Goal: Transaction & Acquisition: Register for event/course

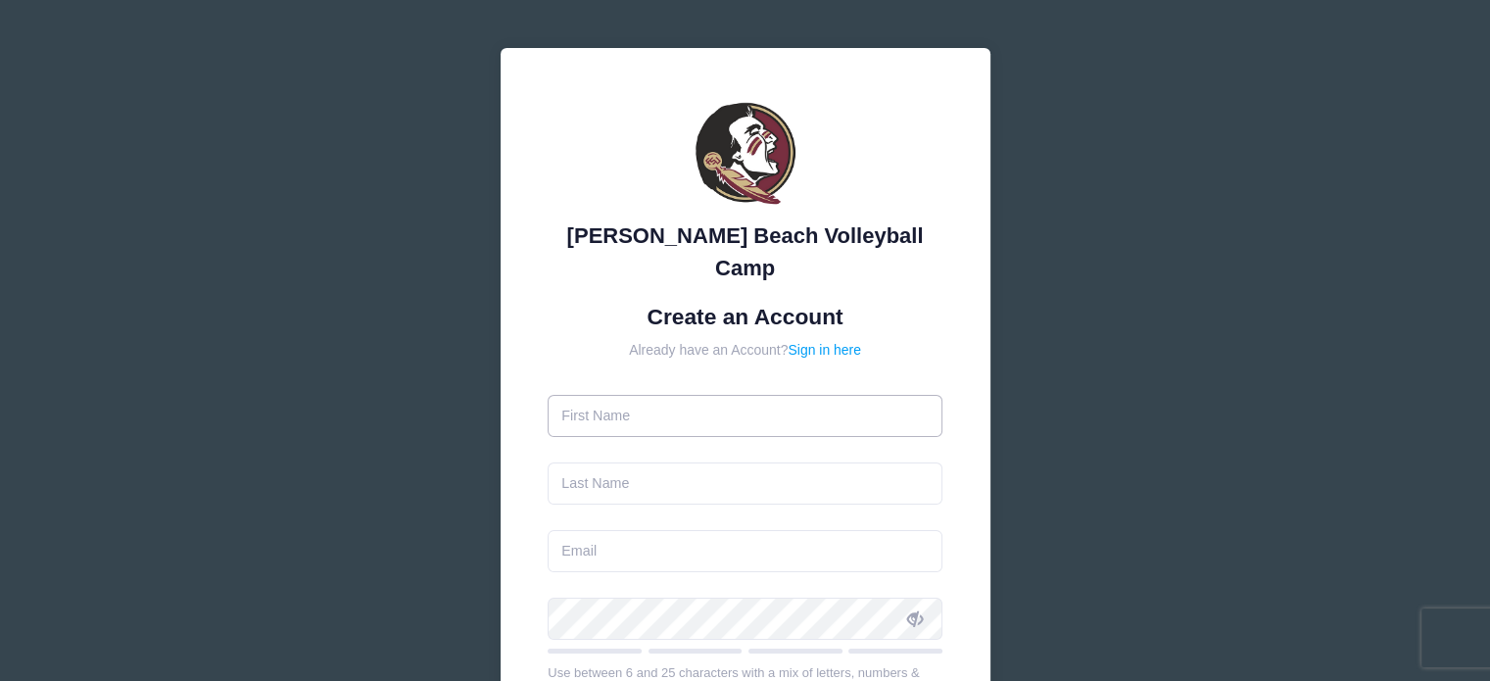
click at [721, 395] on input "text" at bounding box center [745, 416] width 395 height 42
type input "[PERSON_NAME]"
type input "[PERSON_NAME][EMAIL_ADDRESS][PERSON_NAME][DOMAIN_NAME]"
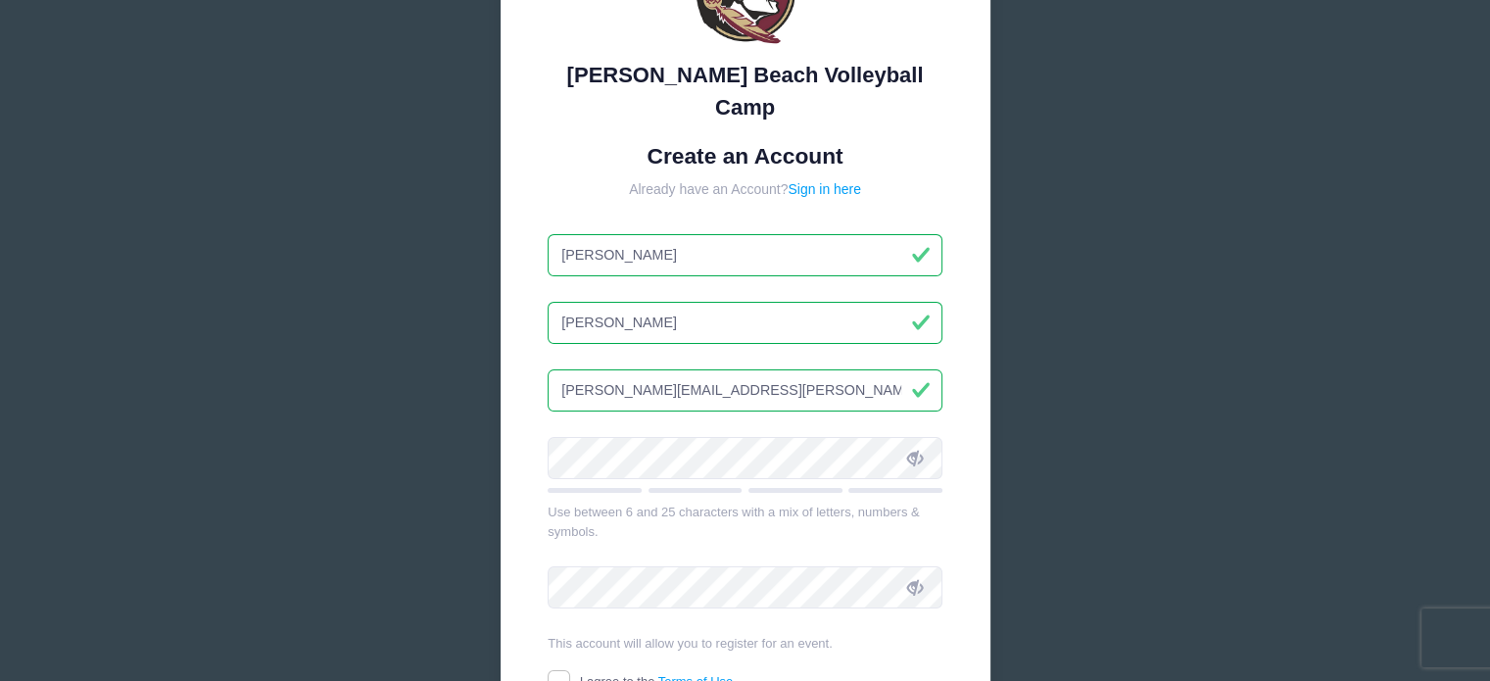
scroll to position [171, 0]
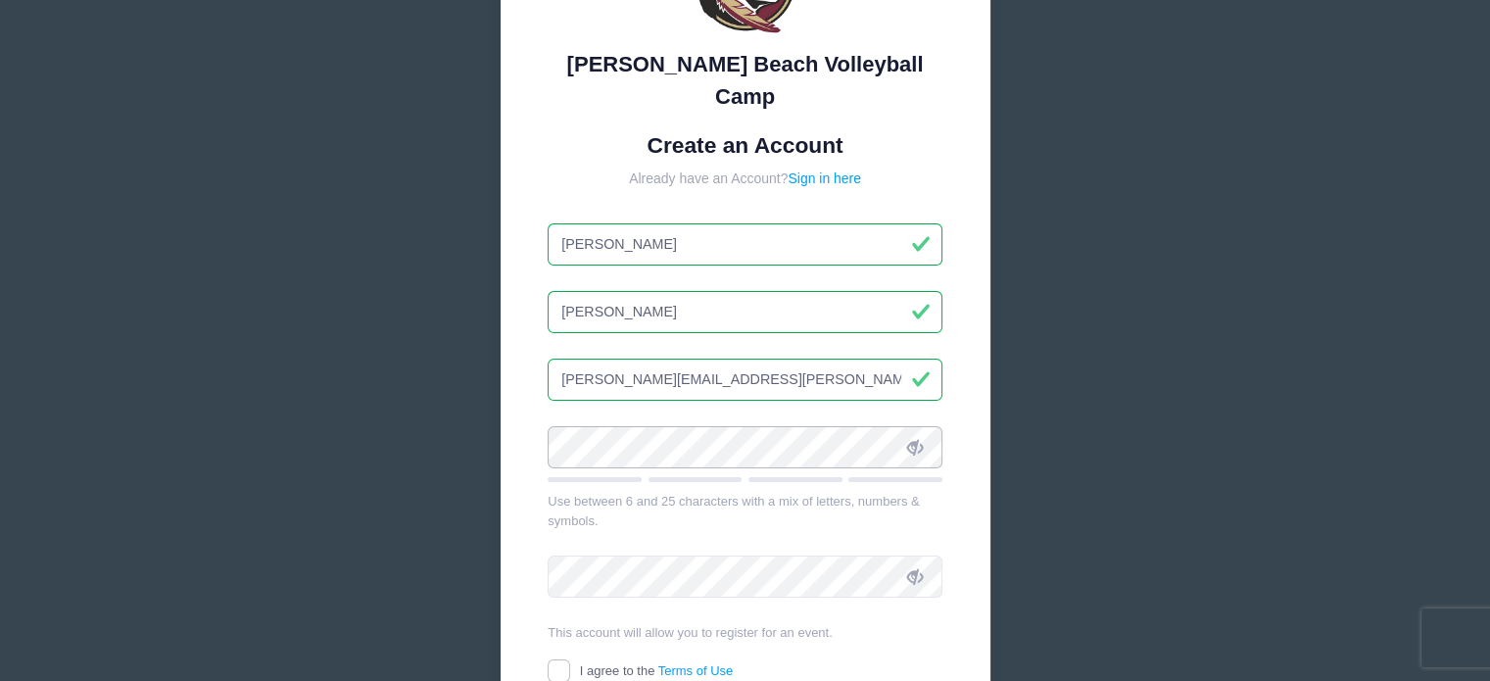
click at [447, 399] on div "[PERSON_NAME] Beach Volleyball Camp Create an Account Already have an Account? …" at bounding box center [745, 377] width 1490 height 1097
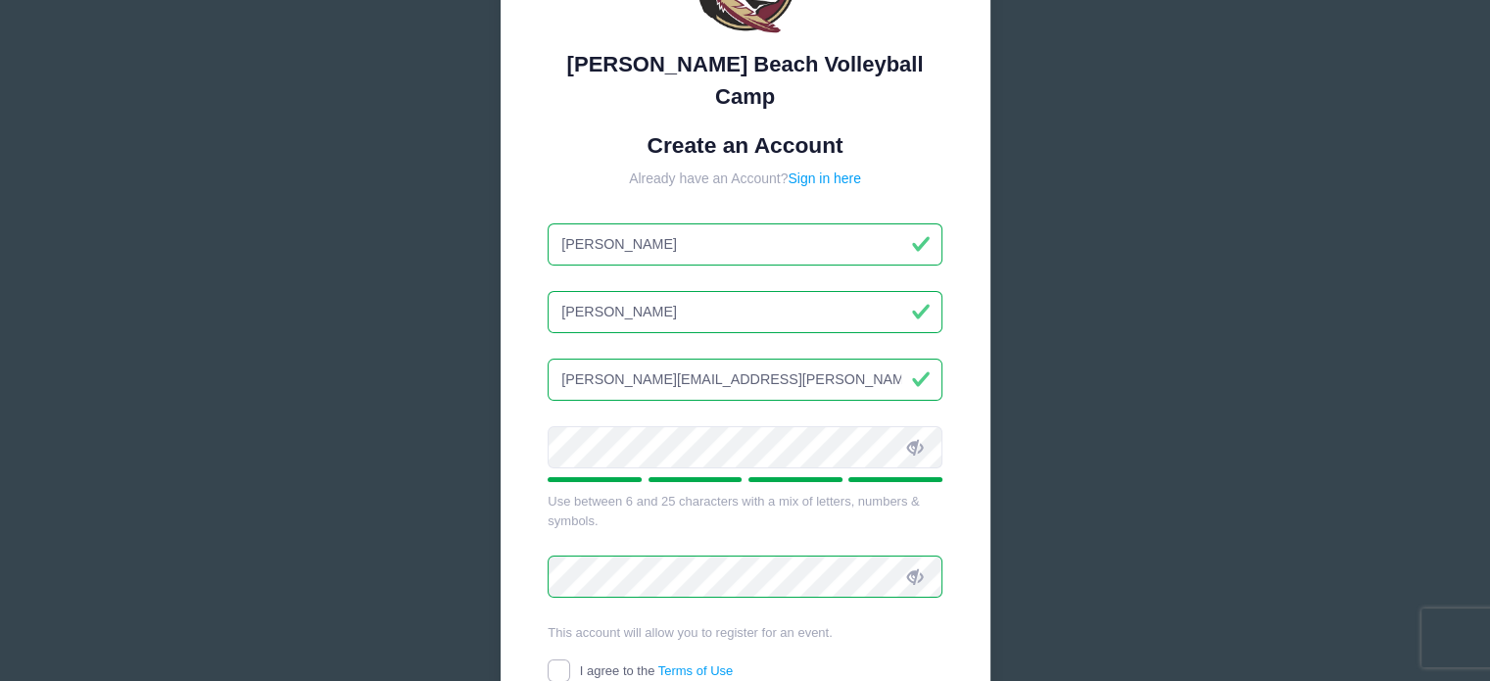
click at [548, 659] on input "I agree to the Terms of Use" at bounding box center [559, 670] width 23 height 23
checkbox input "true"
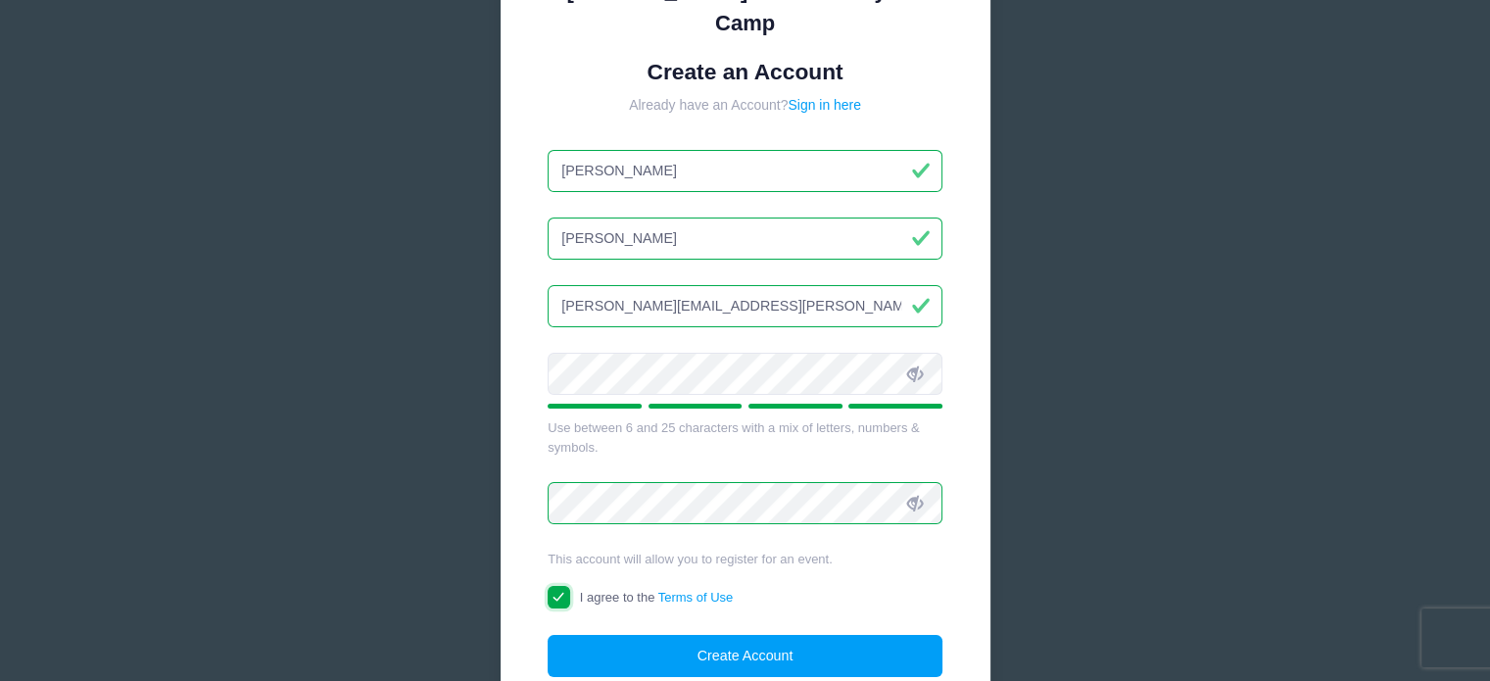
scroll to position [269, 0]
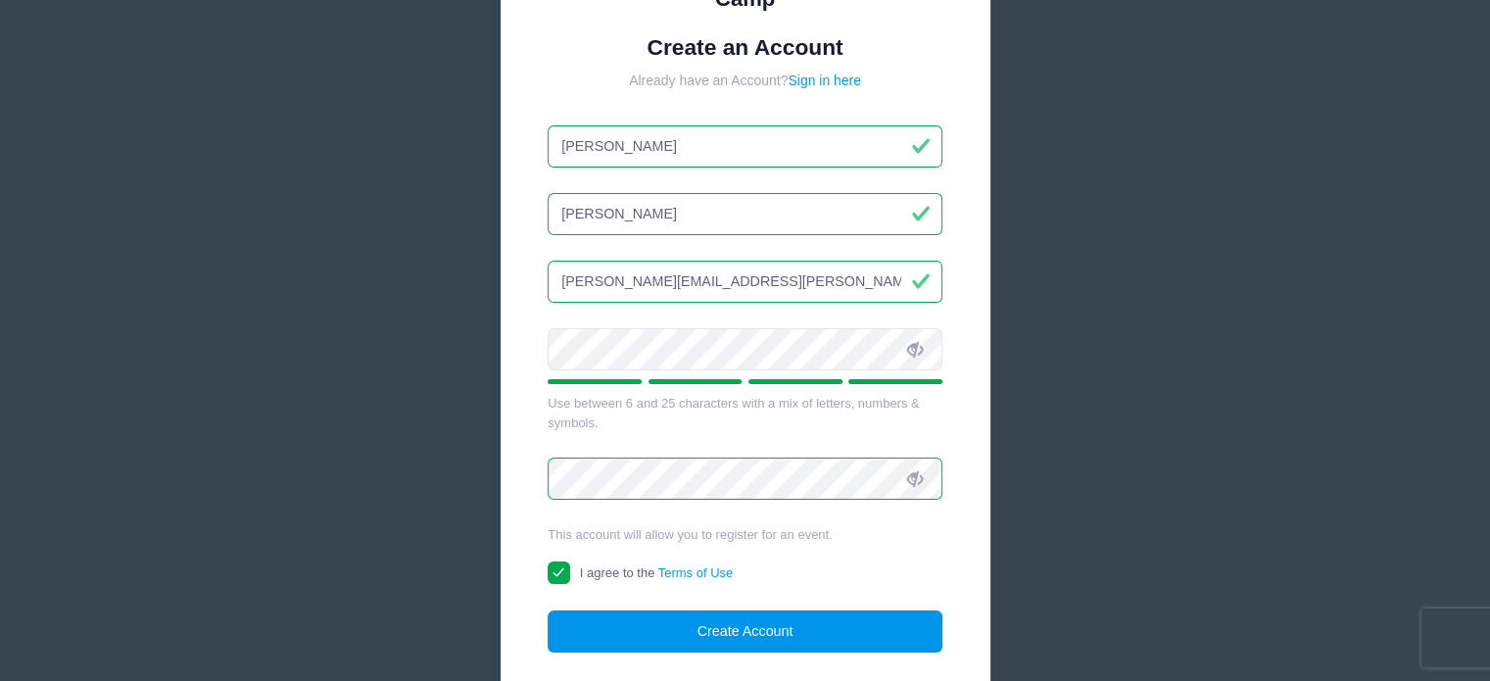
click at [682, 610] on button "Create Account" at bounding box center [745, 631] width 395 height 42
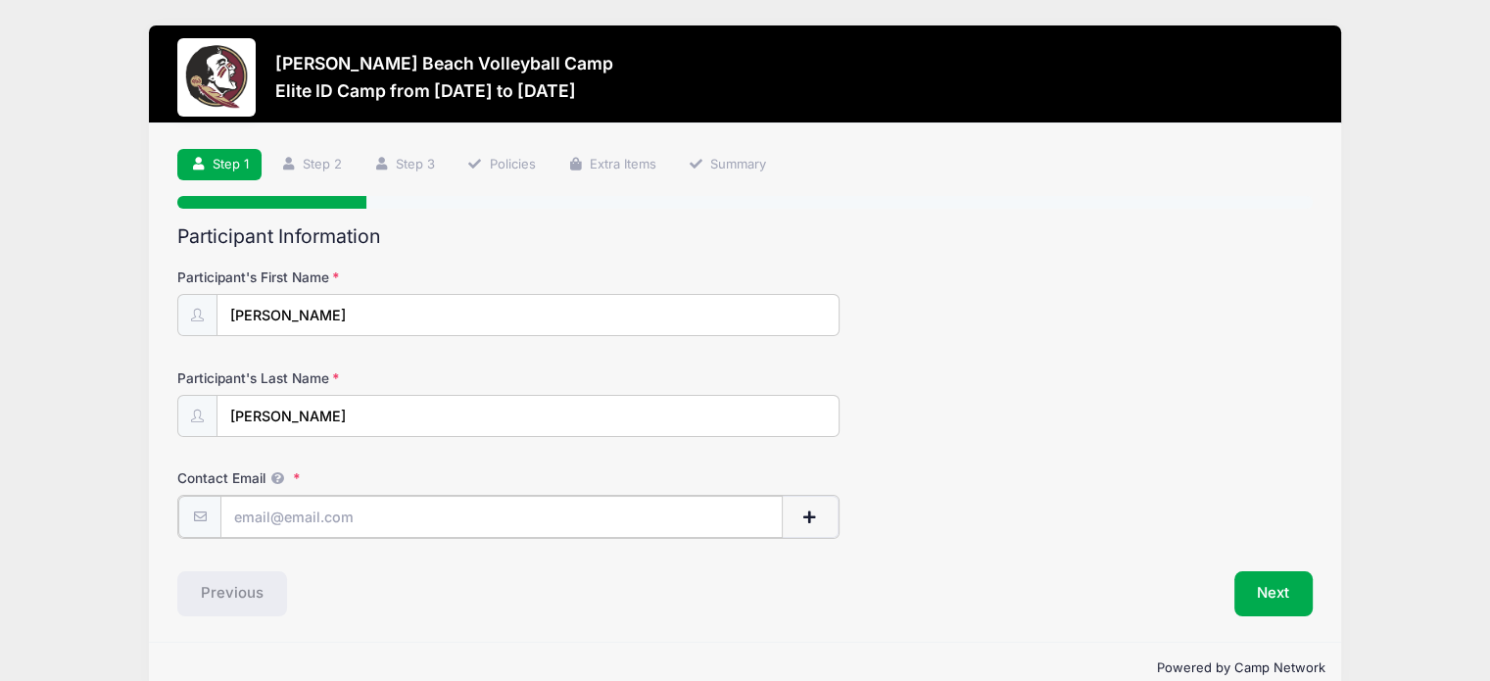
click at [315, 523] on input "Contact Email" at bounding box center [501, 517] width 562 height 42
type input "brynn.hughbanks.2026@gmail.com"
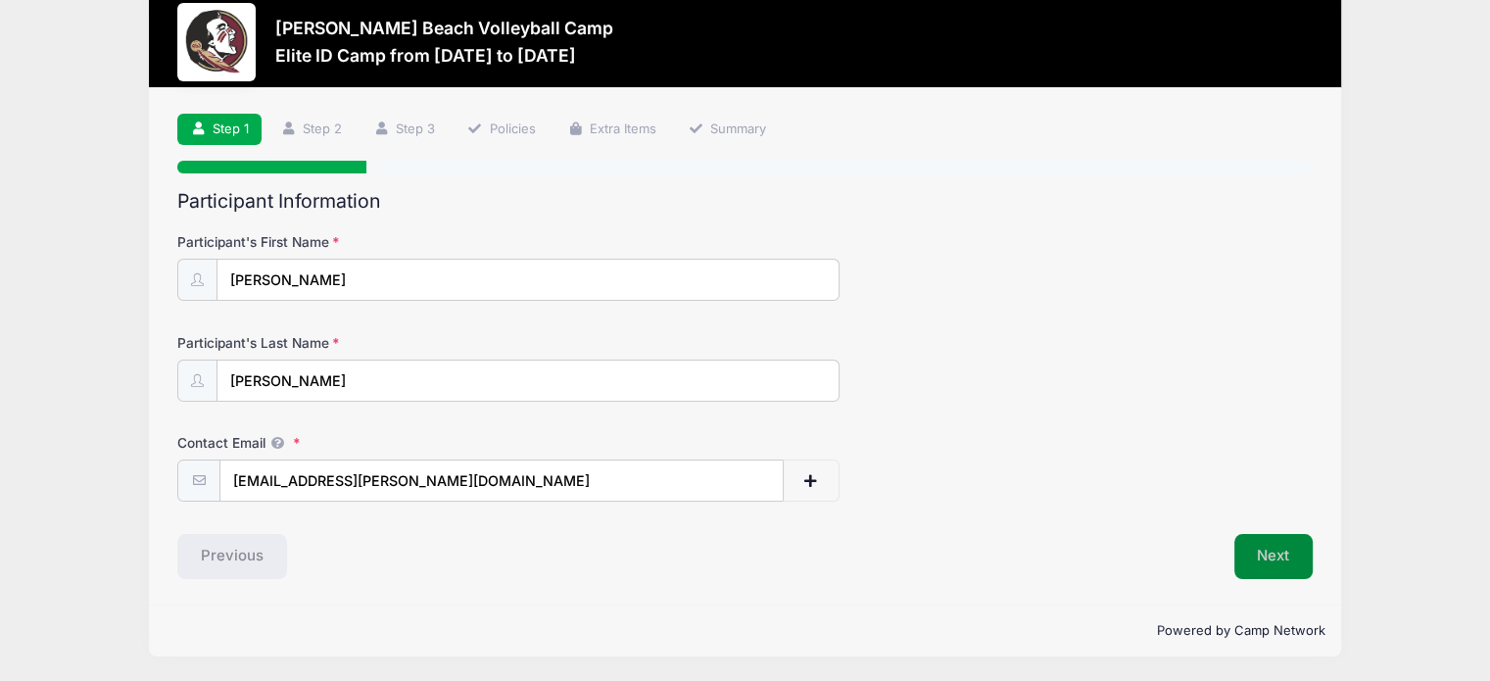
click at [1257, 553] on button "Next" at bounding box center [1273, 556] width 79 height 45
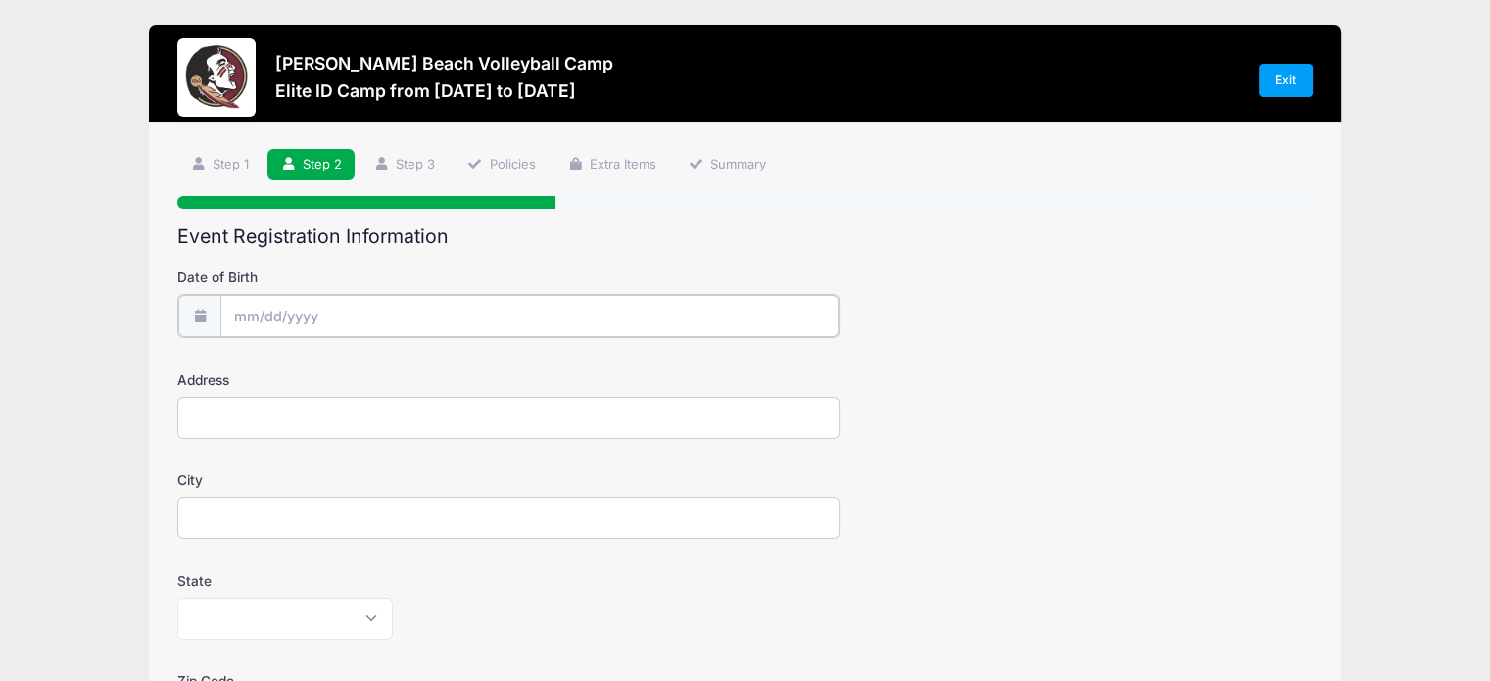
click at [291, 312] on input "Date of Birth" at bounding box center [529, 316] width 618 height 42
click at [300, 320] on input "Date of Birth" at bounding box center [529, 316] width 618 height 42
click at [245, 316] on input "Date of Birth" at bounding box center [529, 316] width 618 height 42
click at [404, 372] on input "2025" at bounding box center [404, 367] width 64 height 29
type input "2008"
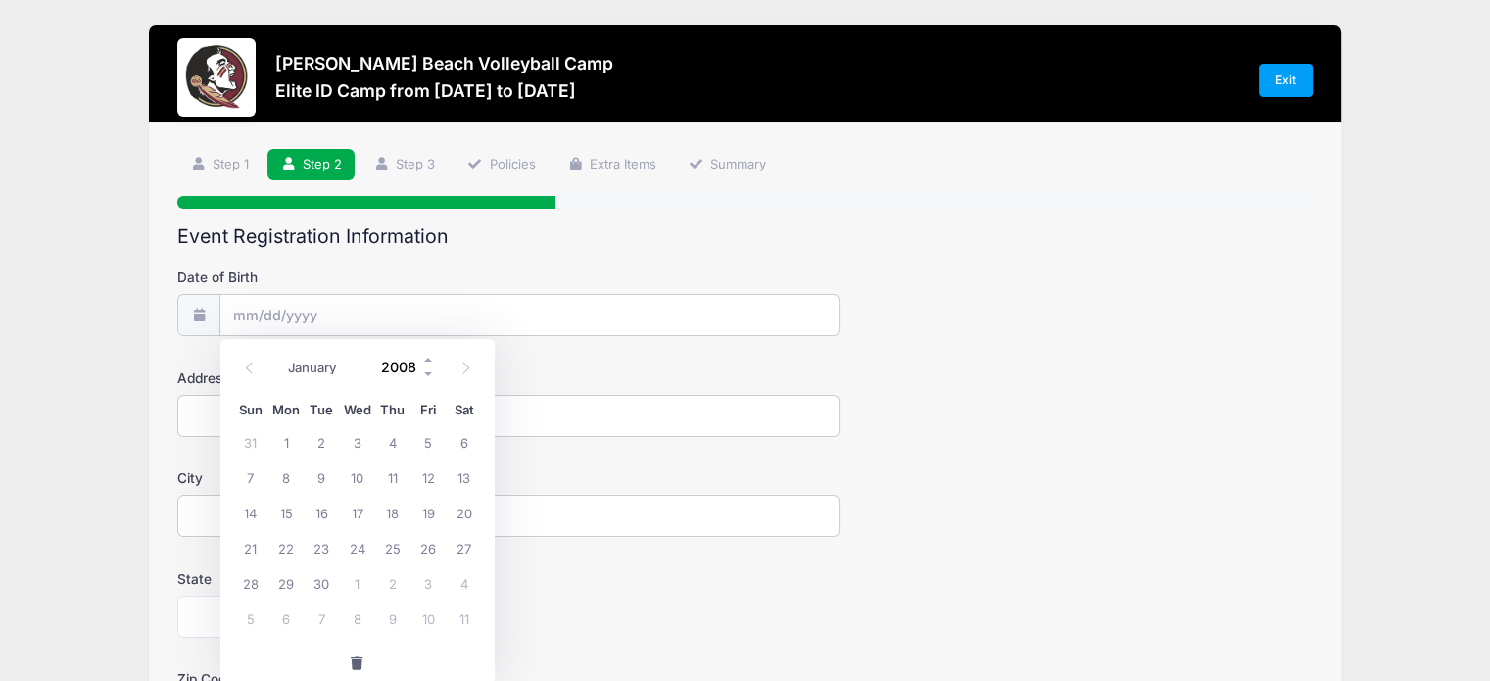
scroll to position [3, 0]
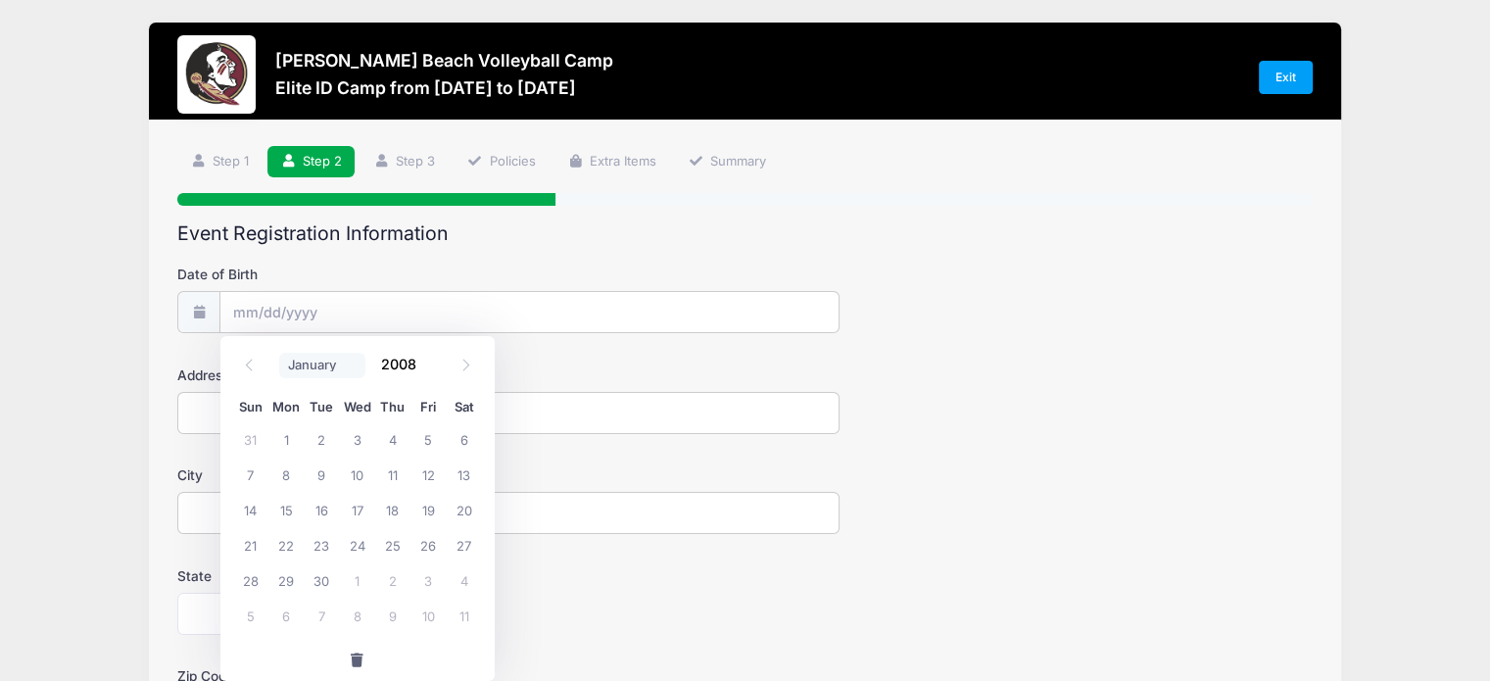
click at [364, 360] on select "January February March April May June July August September October November De…" at bounding box center [322, 365] width 87 height 25
select select "0"
click at [279, 353] on select "January February March April May June July August September October November De…" at bounding box center [322, 365] width 87 height 25
click at [433, 542] on span "25" at bounding box center [427, 544] width 35 height 35
type input "01/25/2008"
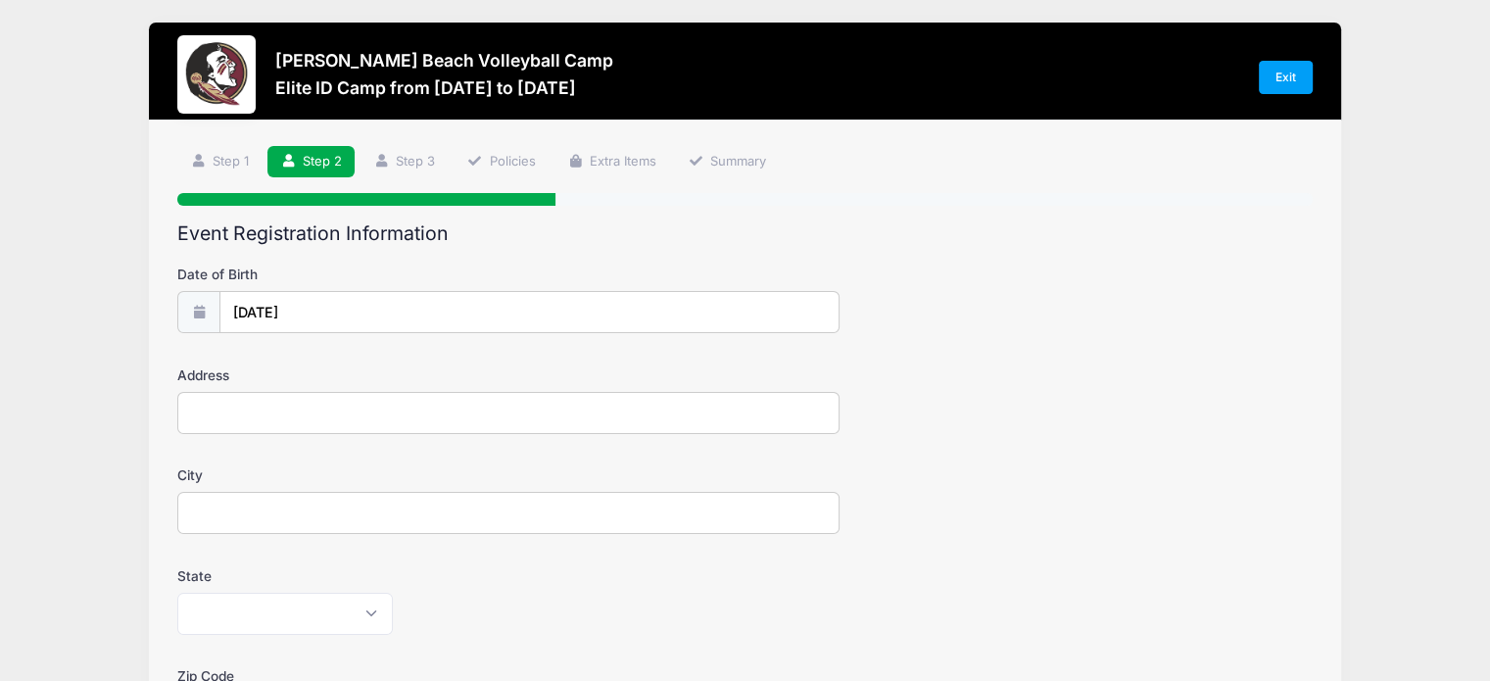
click at [252, 417] on input "Address" at bounding box center [508, 413] width 662 height 42
type input "738 N Golf Course Dr"
type input "Chelan"
select select "WA"
type input "98816"
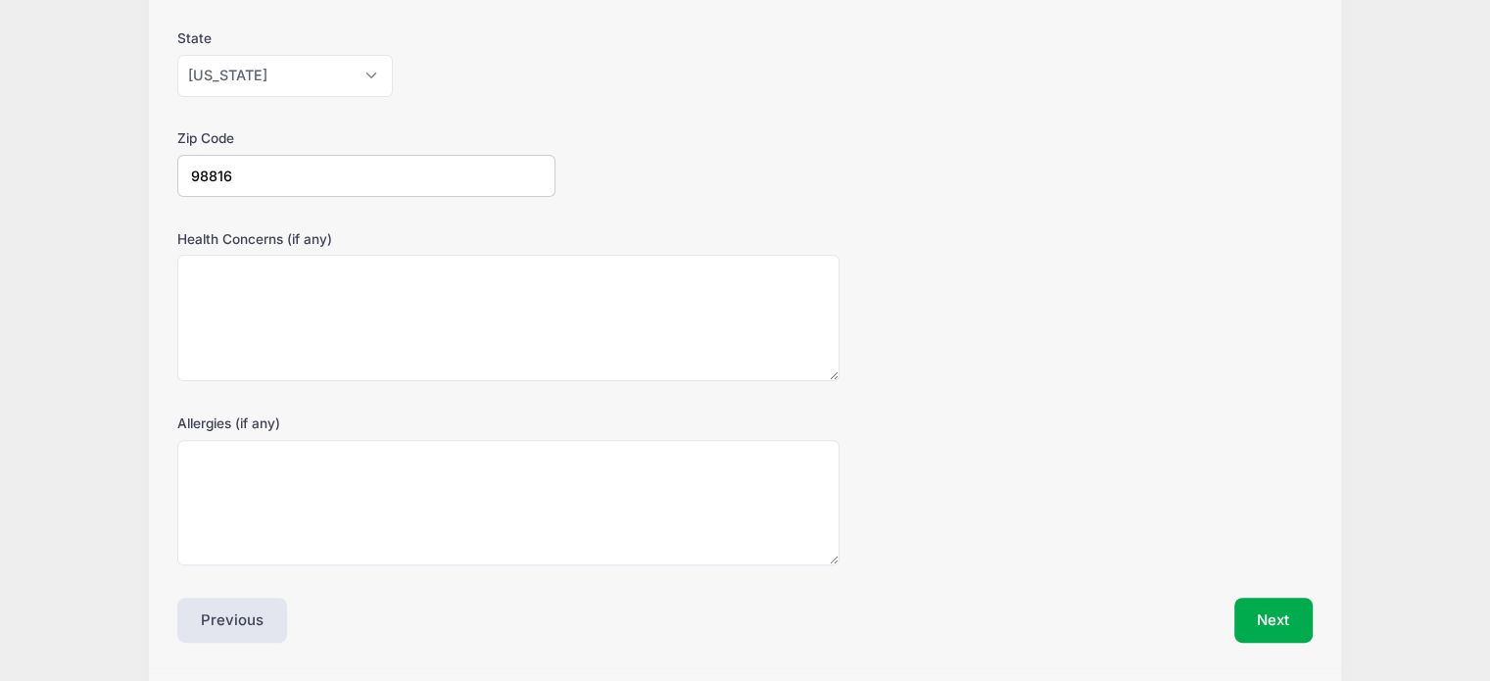
scroll to position [601, 0]
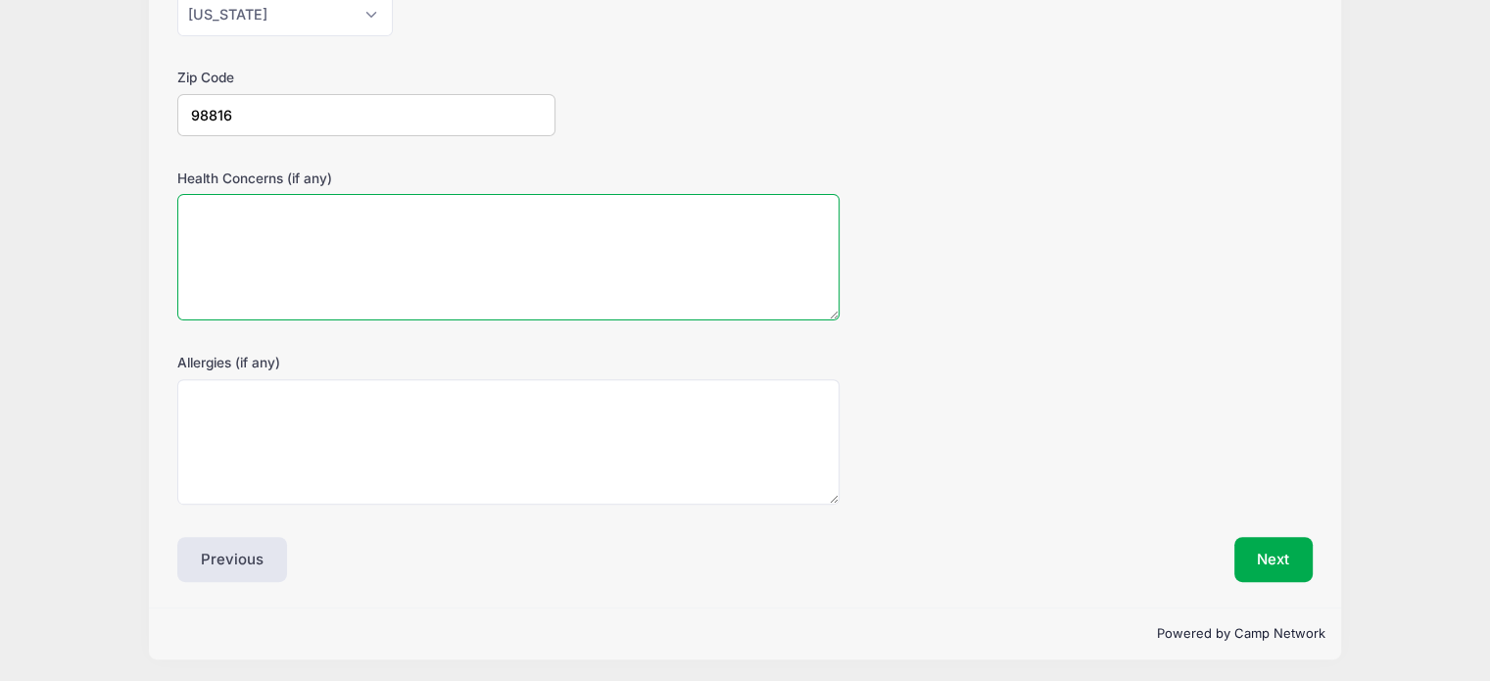
click at [270, 255] on textarea "Health Concerns (if any)" at bounding box center [508, 257] width 662 height 126
type textarea "N/A"
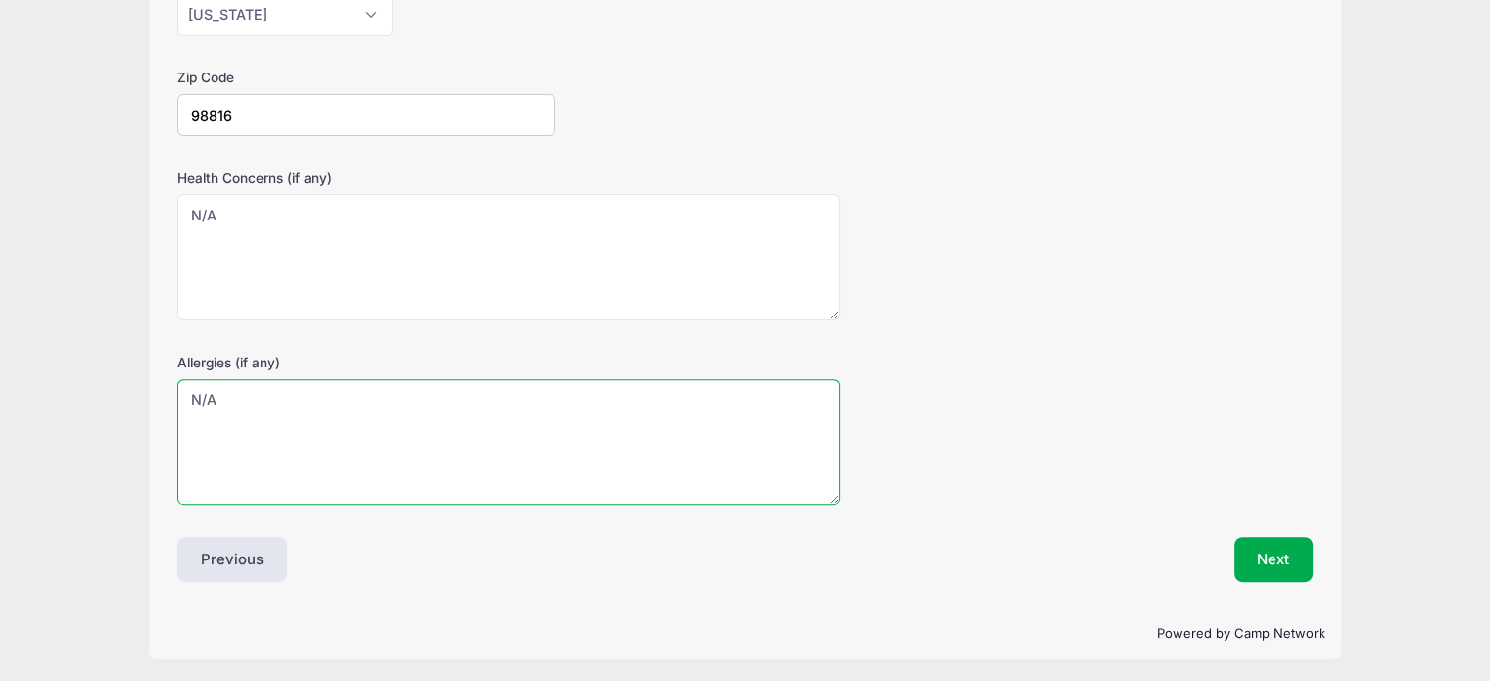
type textarea "N/A"
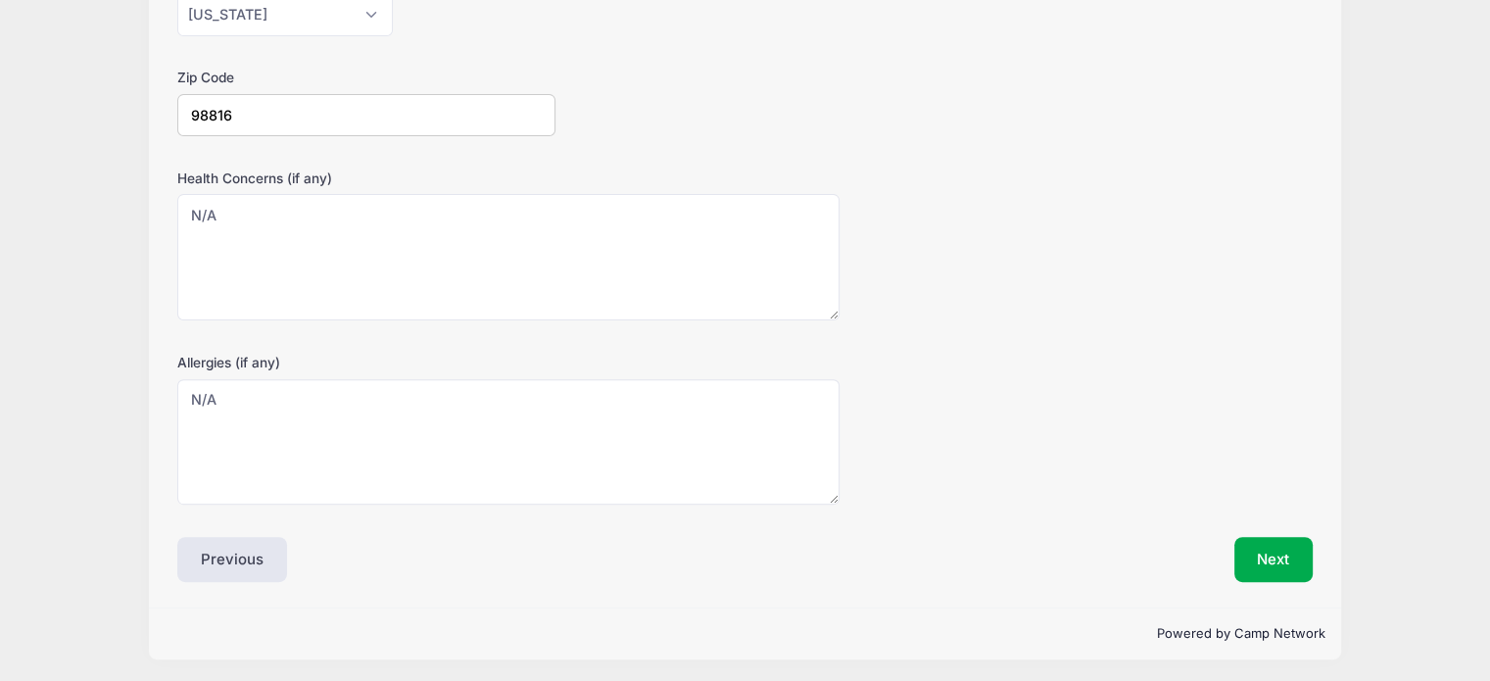
click at [1230, 537] on div "Next" at bounding box center [1033, 559] width 577 height 45
click at [1269, 566] on button "Next" at bounding box center [1273, 559] width 79 height 45
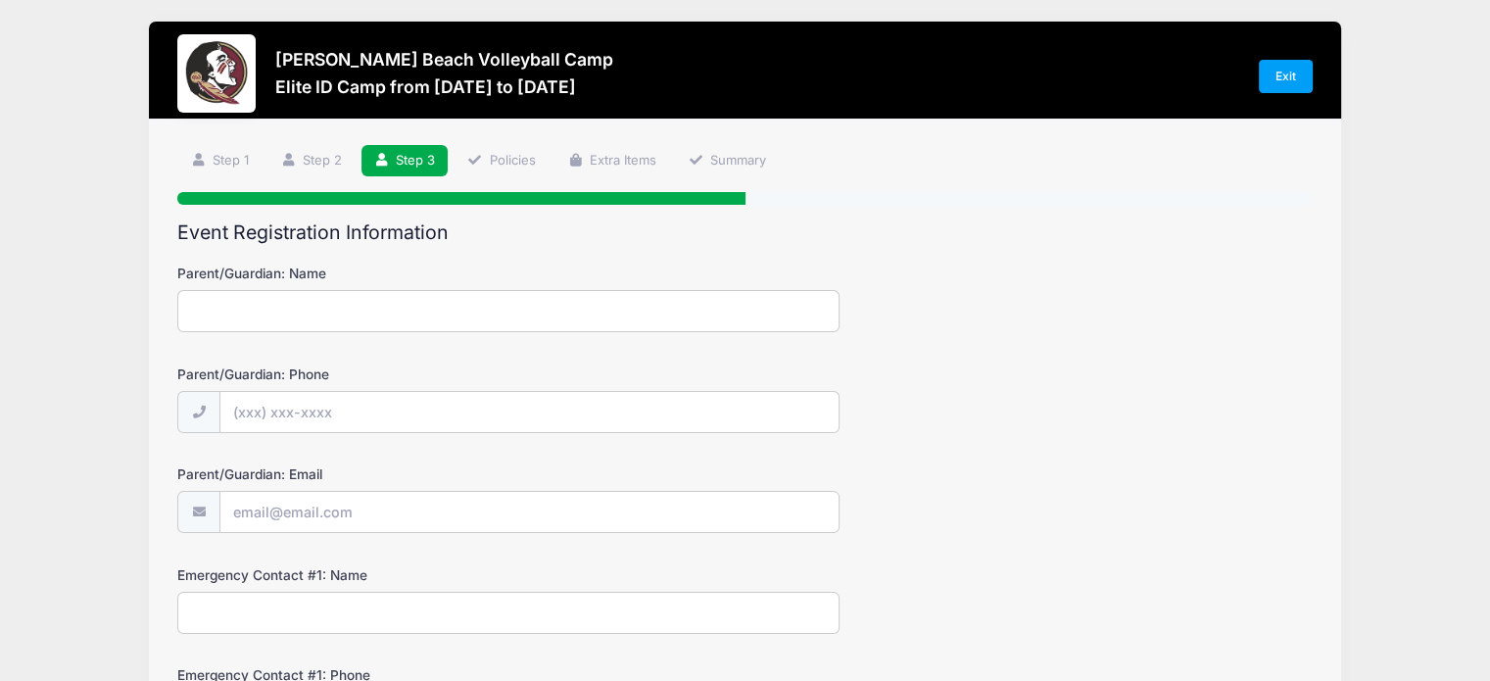
scroll to position [0, 0]
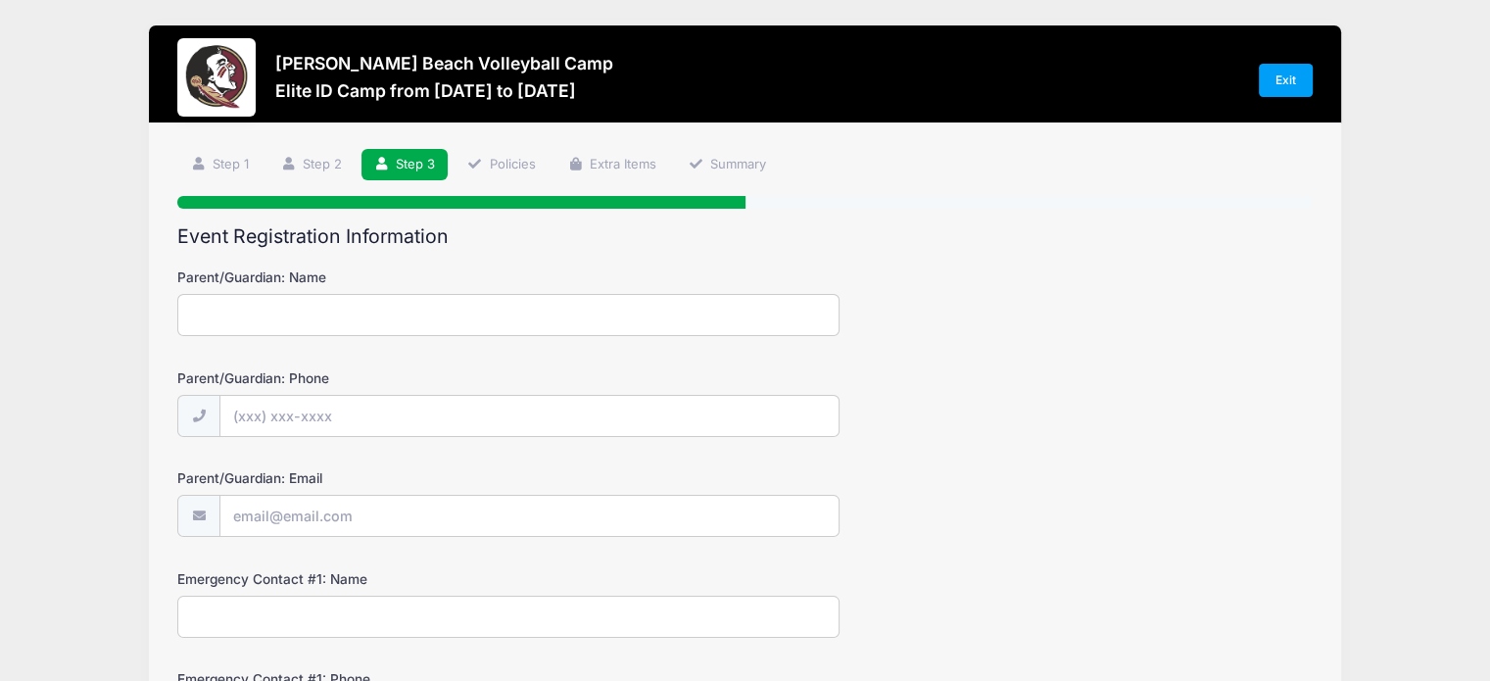
click at [449, 307] on input "Parent/Guardian: Name" at bounding box center [508, 315] width 662 height 42
type input "c"
type input "[PERSON_NAME]"
type input "(509) 954-6427"
type input "camisha.hughbanks@gmail.com"
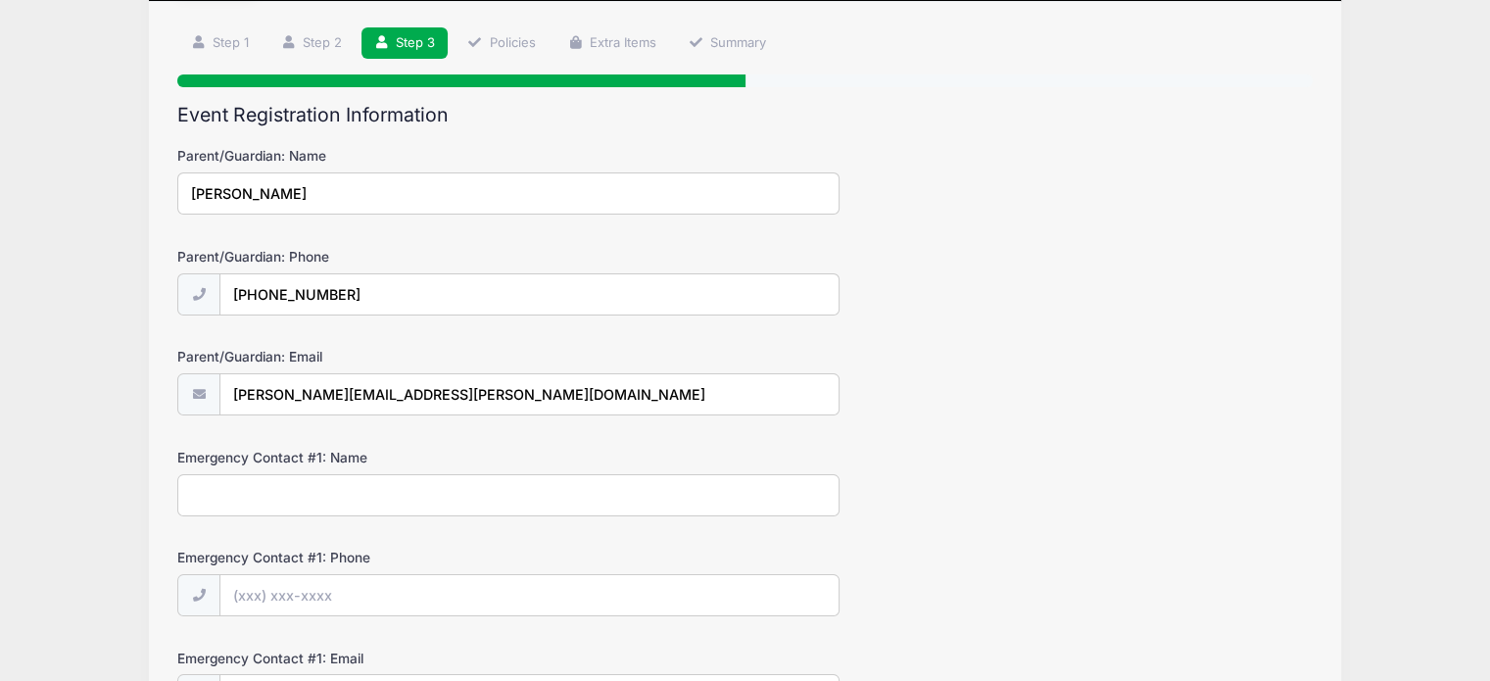
scroll to position [121, 0]
type input "[PERSON_NAME]"
type input "(509) 954-6427"
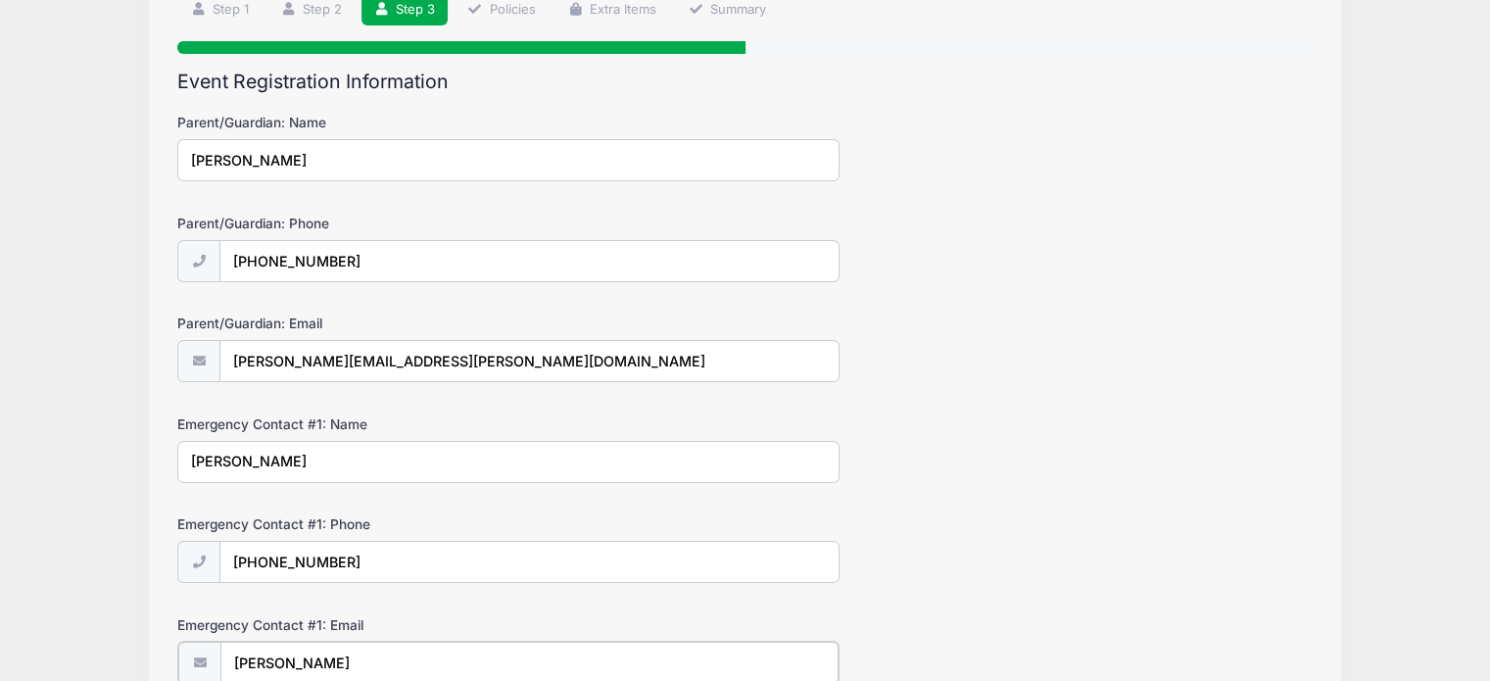
type input "Chris Hughbanks"
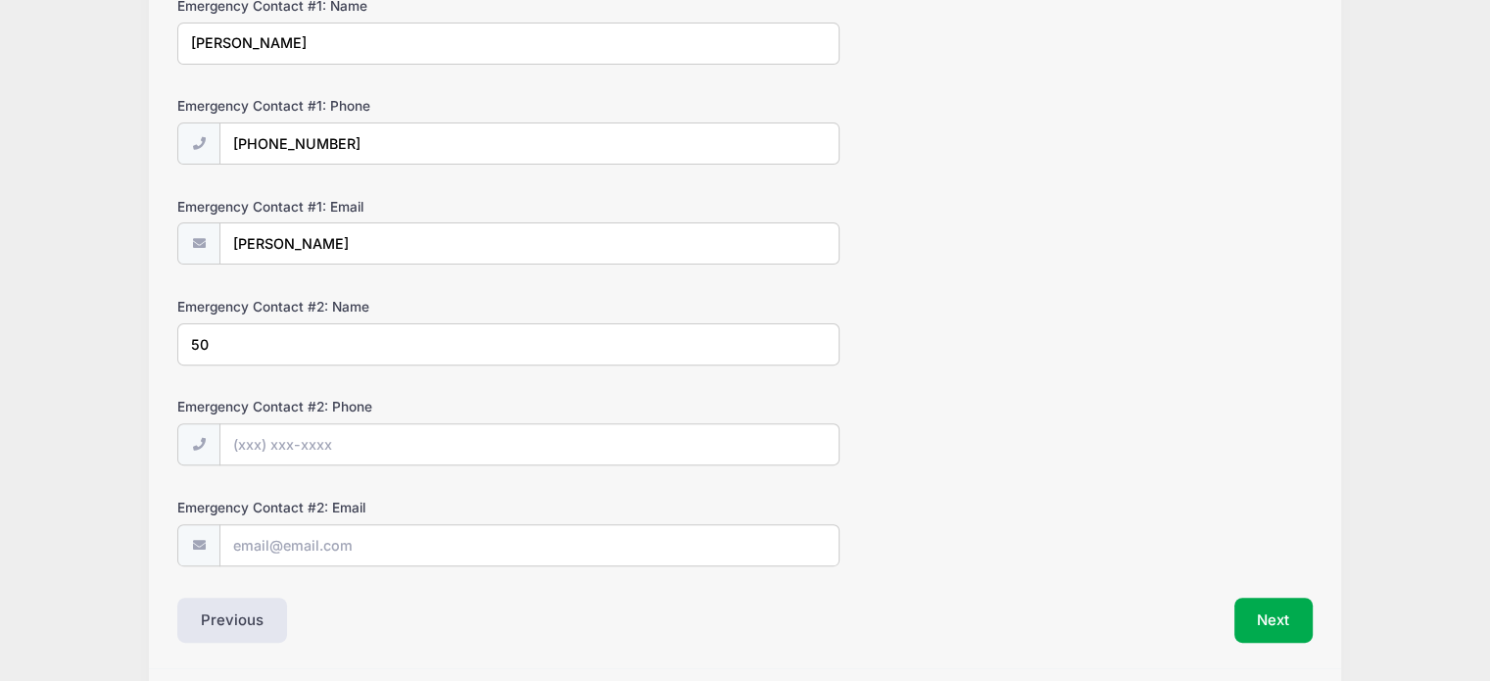
type input "5"
drag, startPoint x: 357, startPoint y: 242, endPoint x: 213, endPoint y: 216, distance: 146.2
click at [213, 216] on div "Emergency Contact #1: Email Chris Hughbanks" at bounding box center [744, 232] width 1135 height 71
click at [243, 327] on input "Emergency Contact #2: Name" at bounding box center [508, 344] width 662 height 42
paste input "Chris Hughbanks"
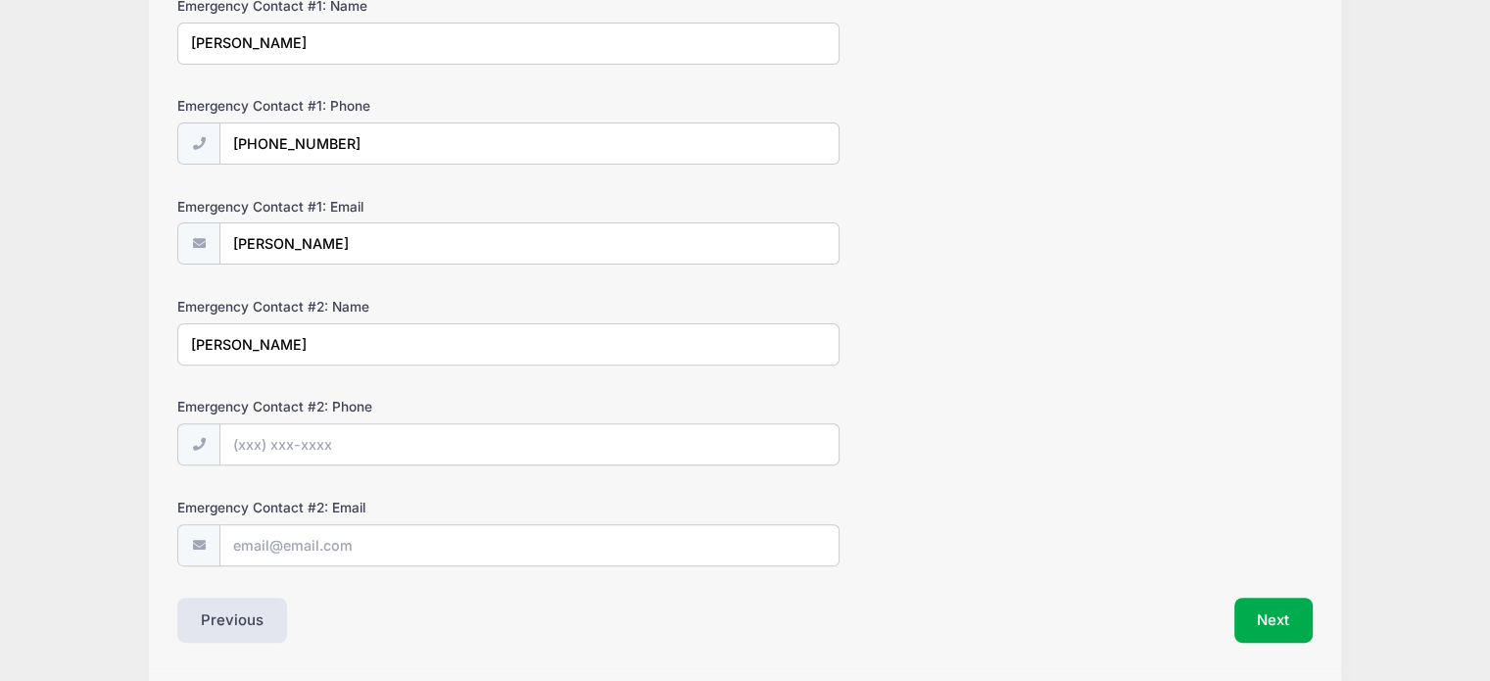
type input "Chris Hughbanks"
drag, startPoint x: 380, startPoint y: 249, endPoint x: 63, endPoint y: 177, distance: 325.3
click at [63, 177] on div "Brooke Niles Beach Volleyball Camp Elite ID Camp from 02/07 to 02/08/2026 Exit …" at bounding box center [744, 87] width 1431 height 1320
type input "camisha.hughbanks@gmail.com"
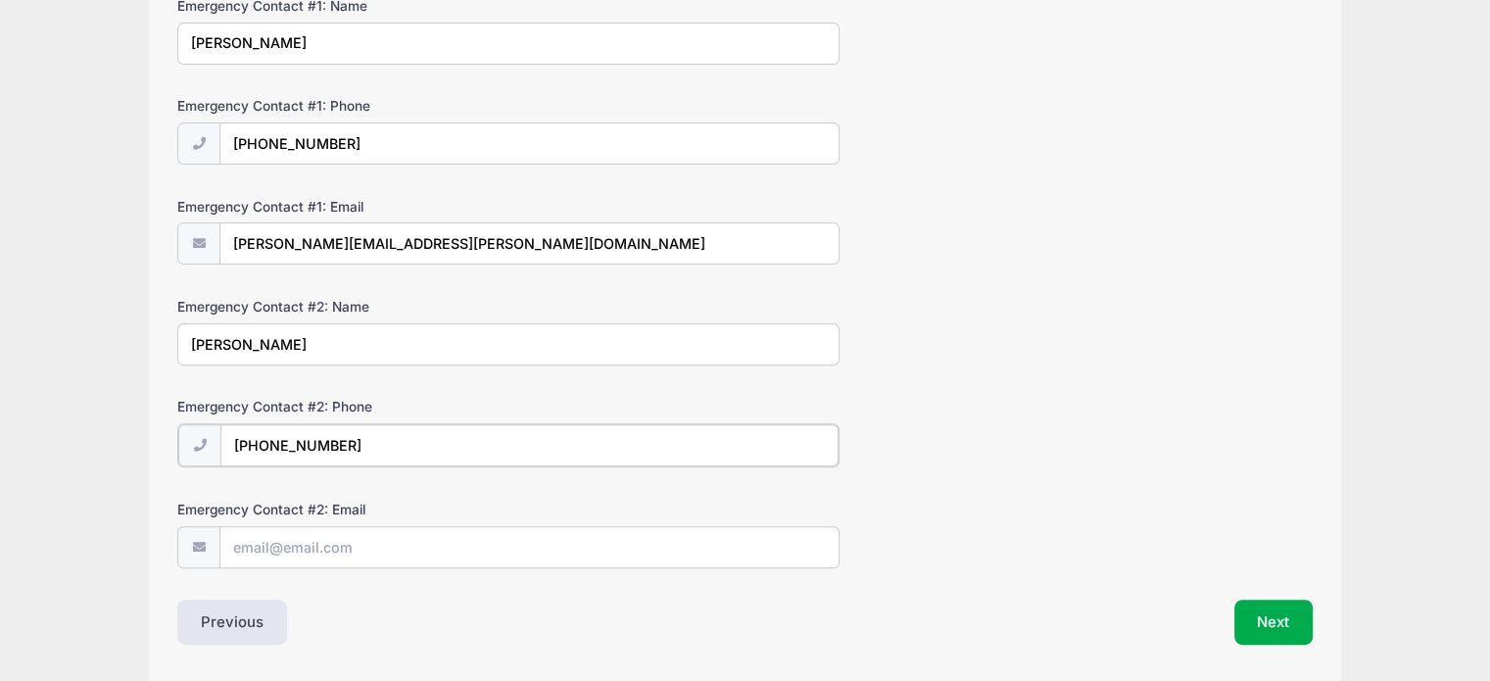
type input "(509) 951-7143"
type input "chris.hughbanks@yahoo.com"
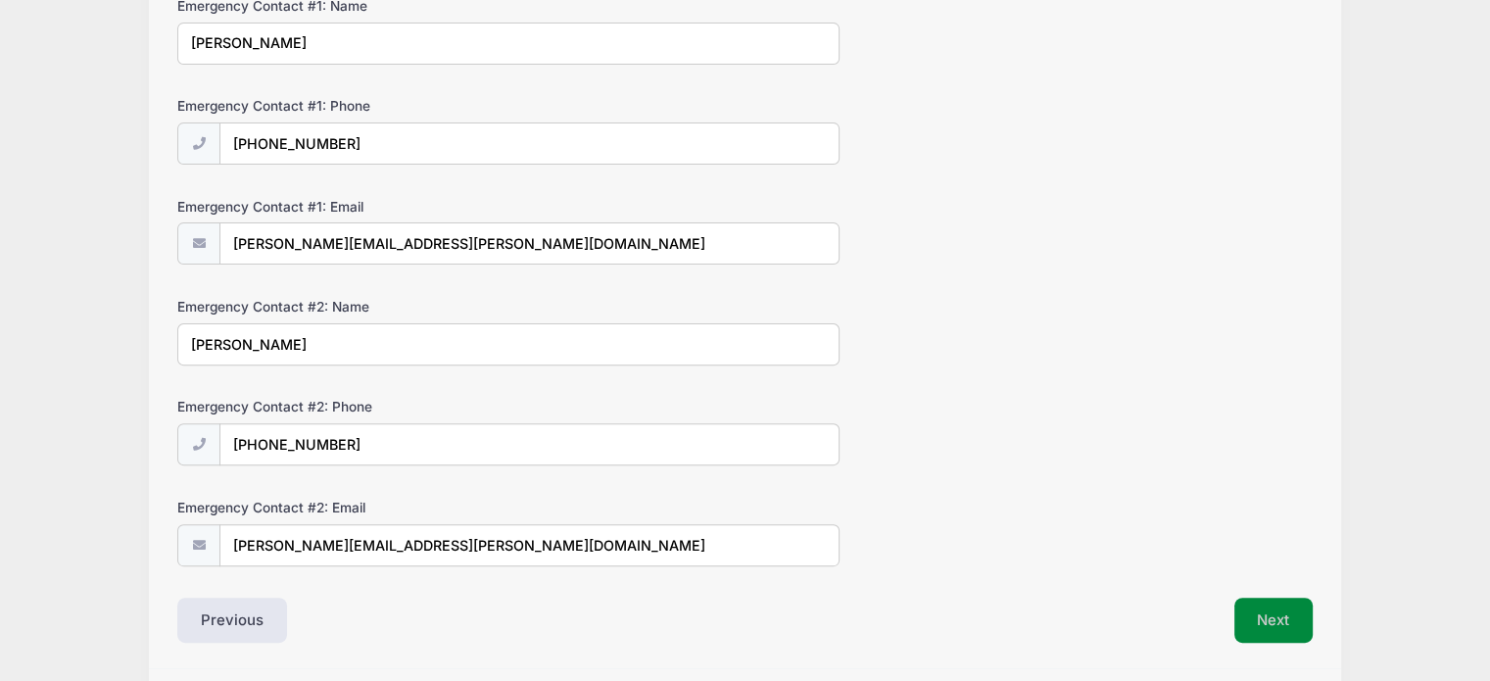
click at [1239, 625] on button "Next" at bounding box center [1273, 619] width 79 height 45
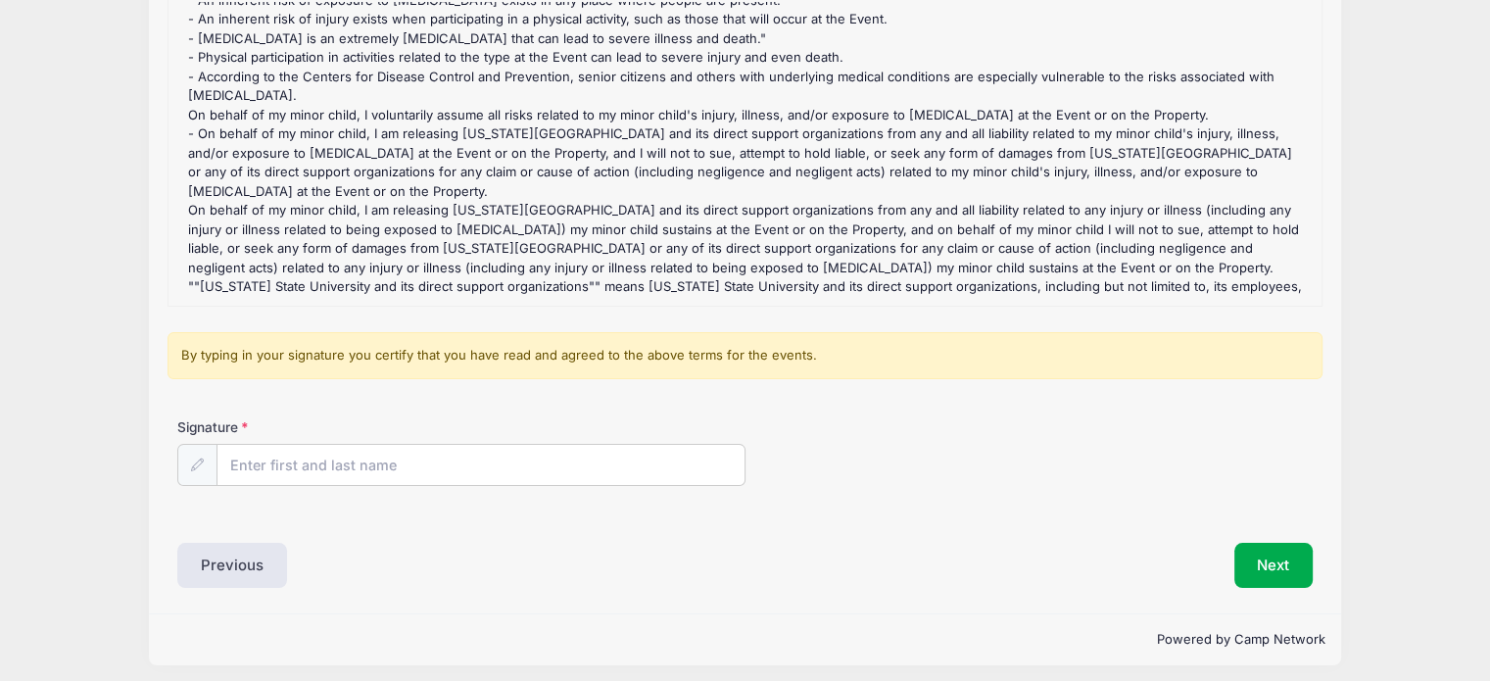
scroll to position [270, 0]
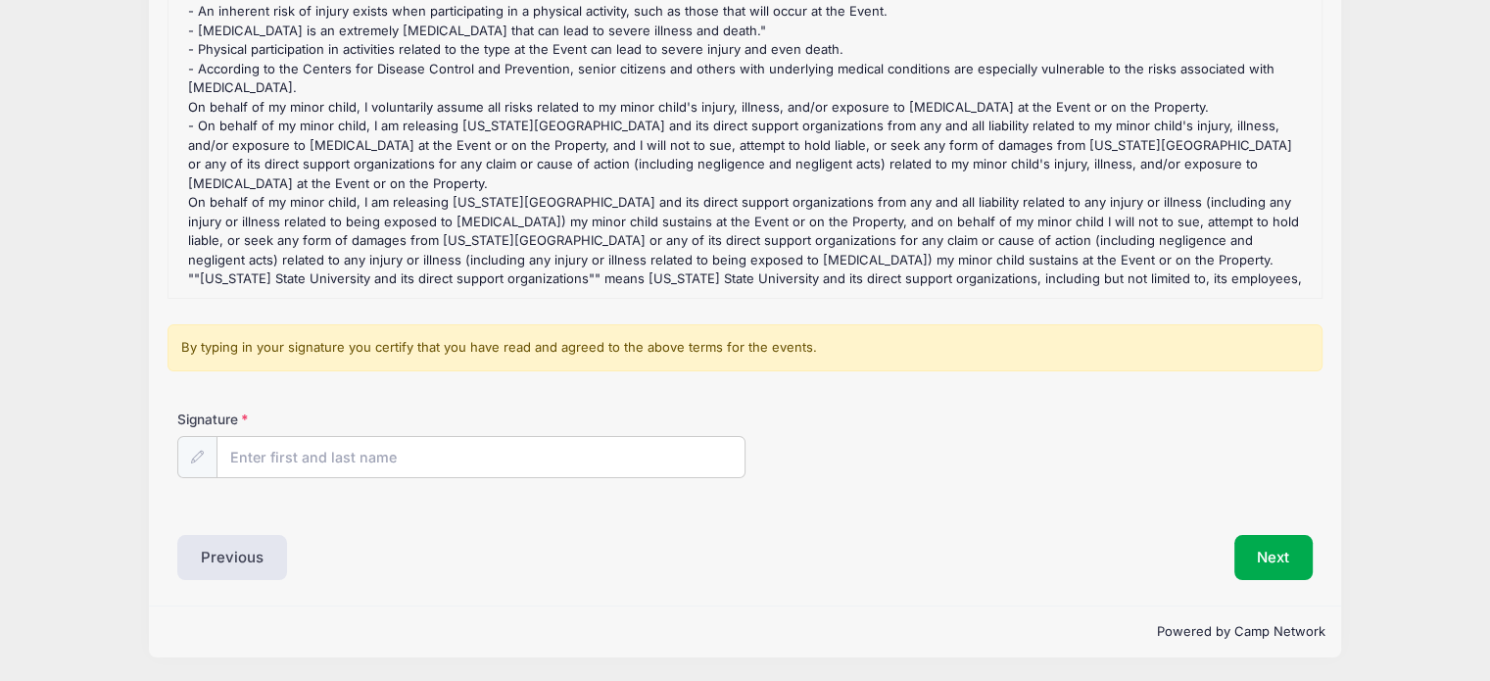
click at [477, 419] on div "Signature" at bounding box center [744, 443] width 1135 height 69
click at [458, 472] on input "Signature" at bounding box center [480, 458] width 527 height 42
type input "[PERSON_NAME]"
click at [1267, 546] on button "Next" at bounding box center [1273, 557] width 79 height 45
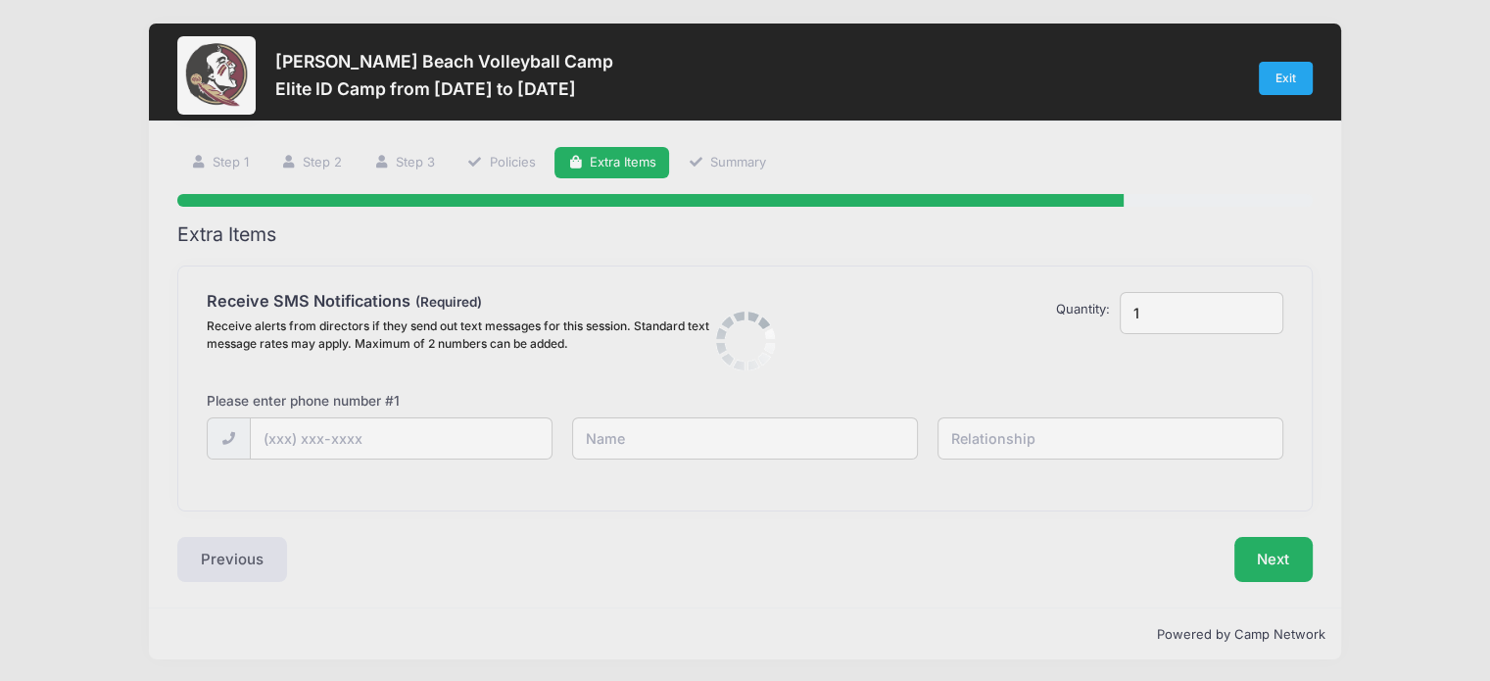
scroll to position [0, 0]
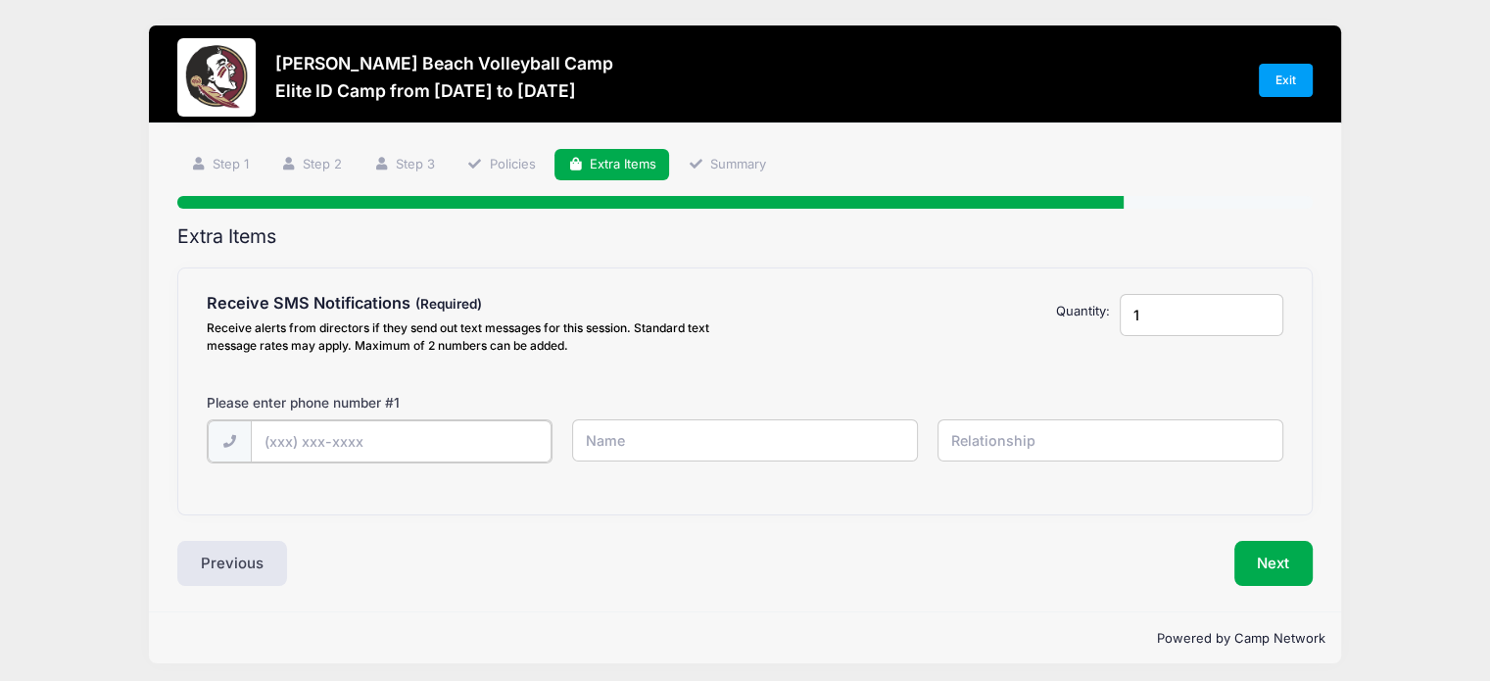
click at [357, 443] on input "text" at bounding box center [402, 441] width 302 height 42
type input "(509) 954-6427"
type input "Camisha"
type input "Mom"
click at [1262, 562] on button "Next" at bounding box center [1273, 561] width 79 height 45
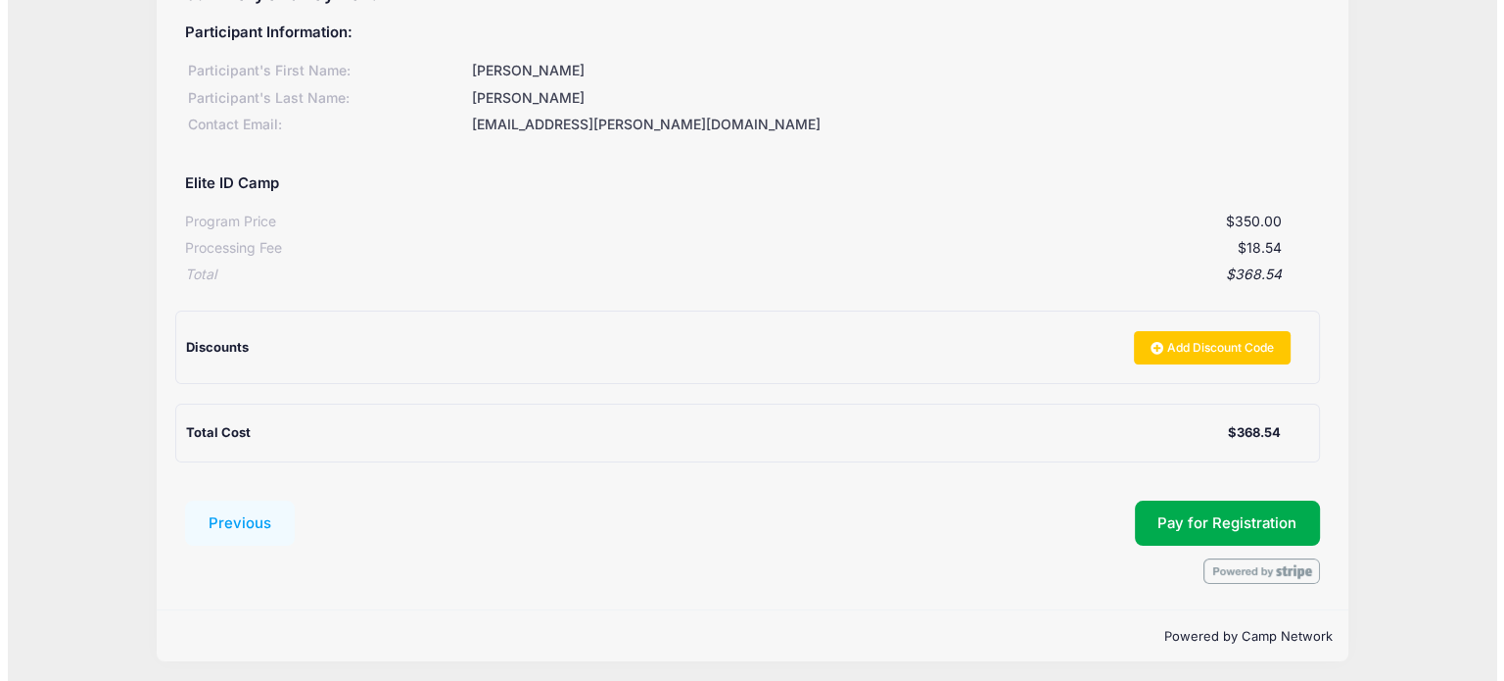
scroll to position [247, 0]
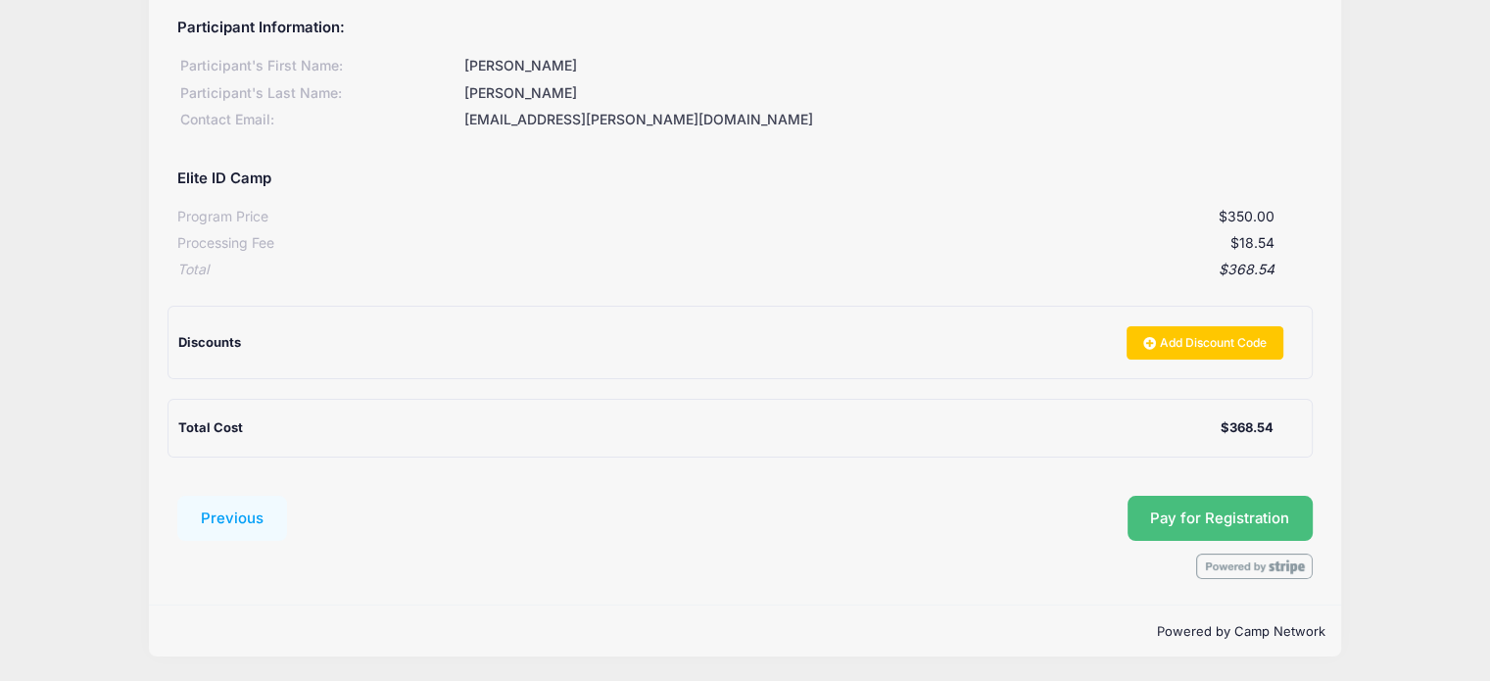
click at [1238, 517] on span "Pay for Registration" at bounding box center [1219, 518] width 139 height 18
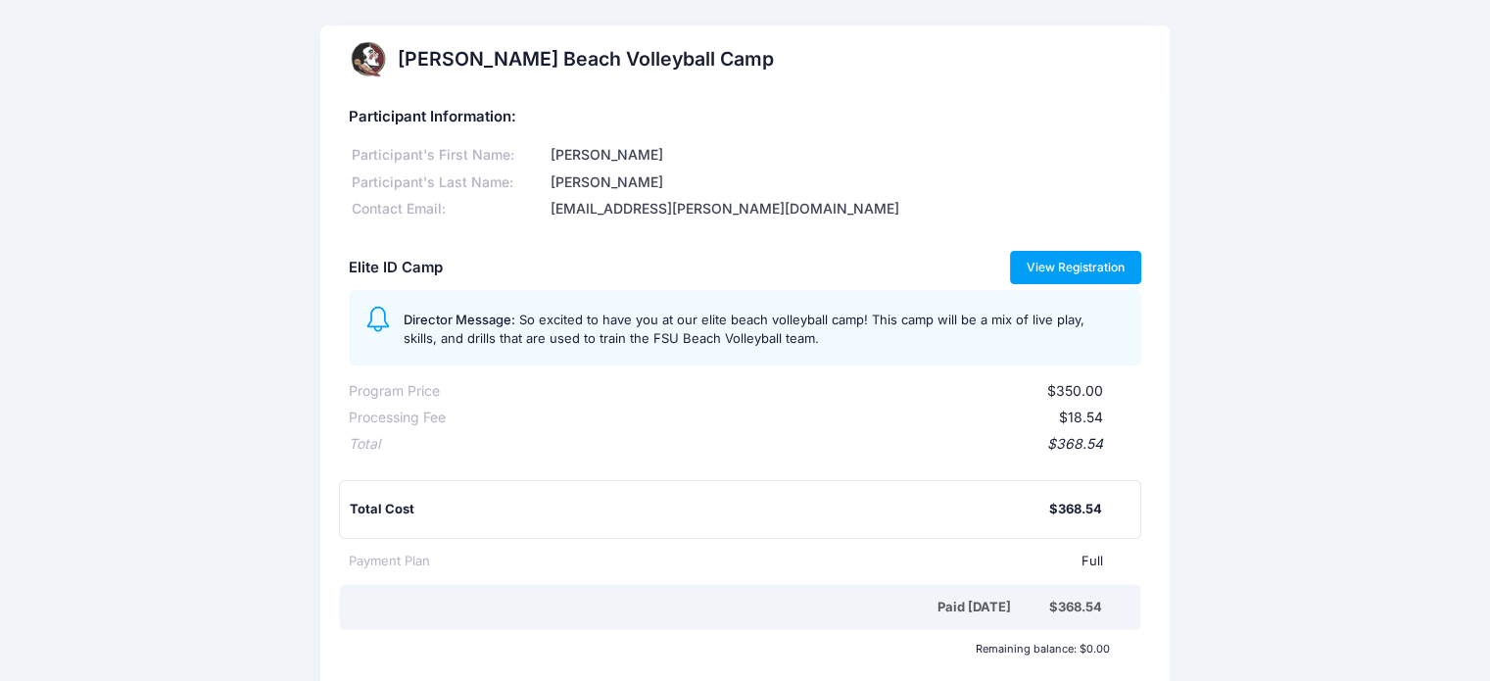
click at [1075, 258] on link "View Registration" at bounding box center [1076, 267] width 132 height 33
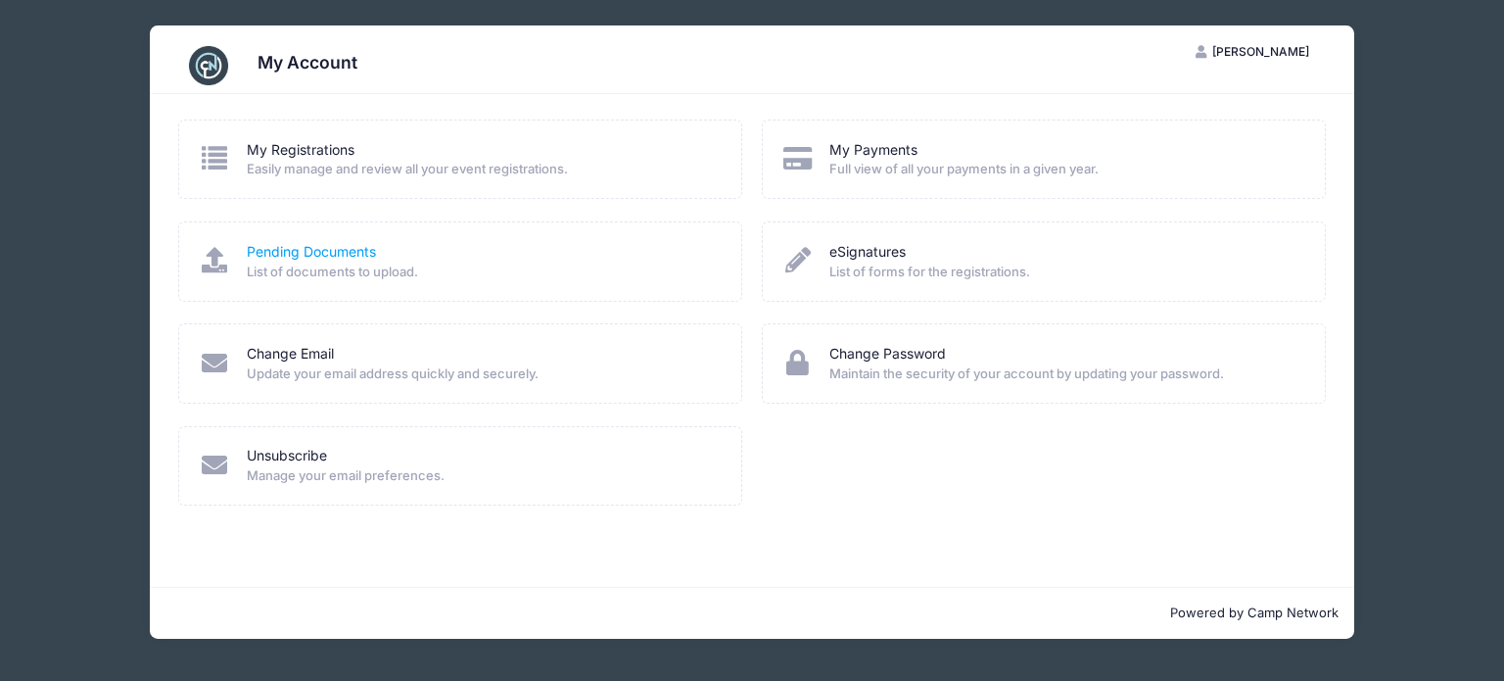
click at [339, 249] on link "Pending Documents" at bounding box center [311, 252] width 129 height 21
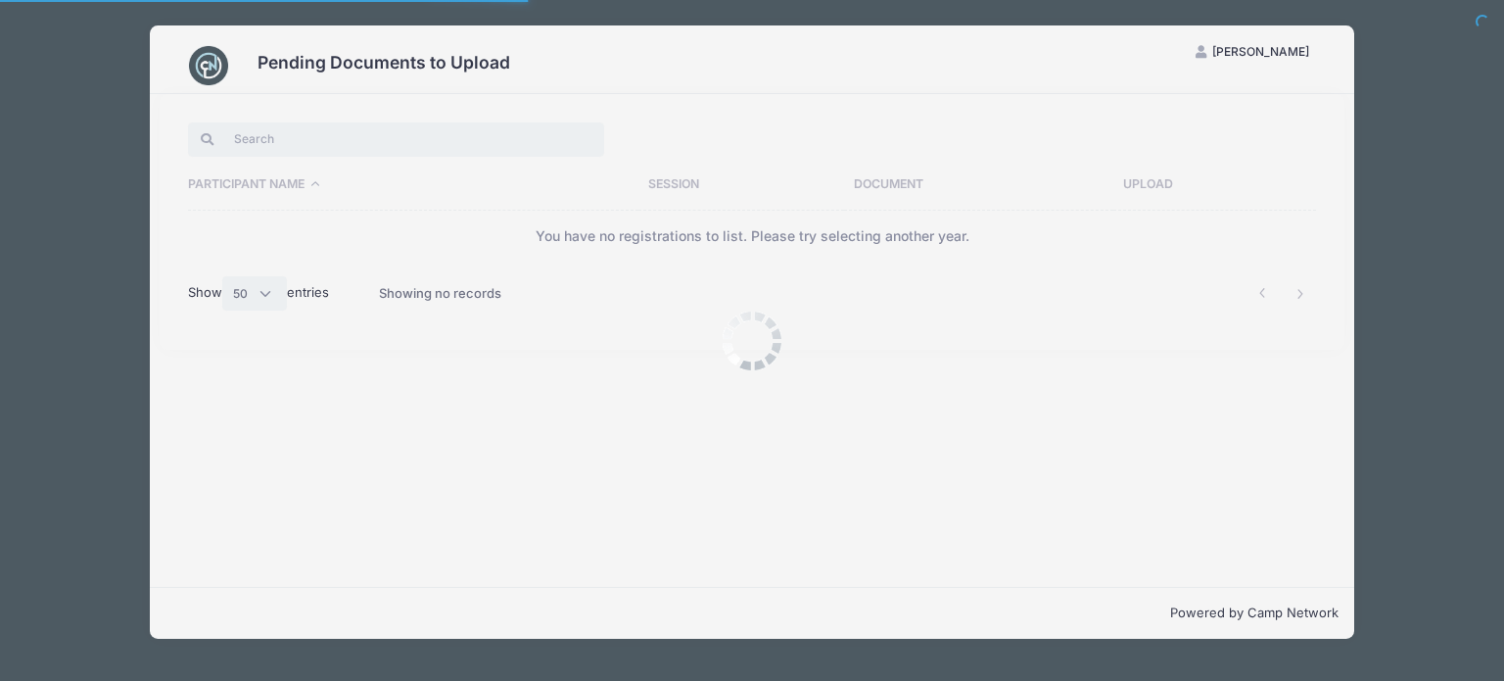
select select "50"
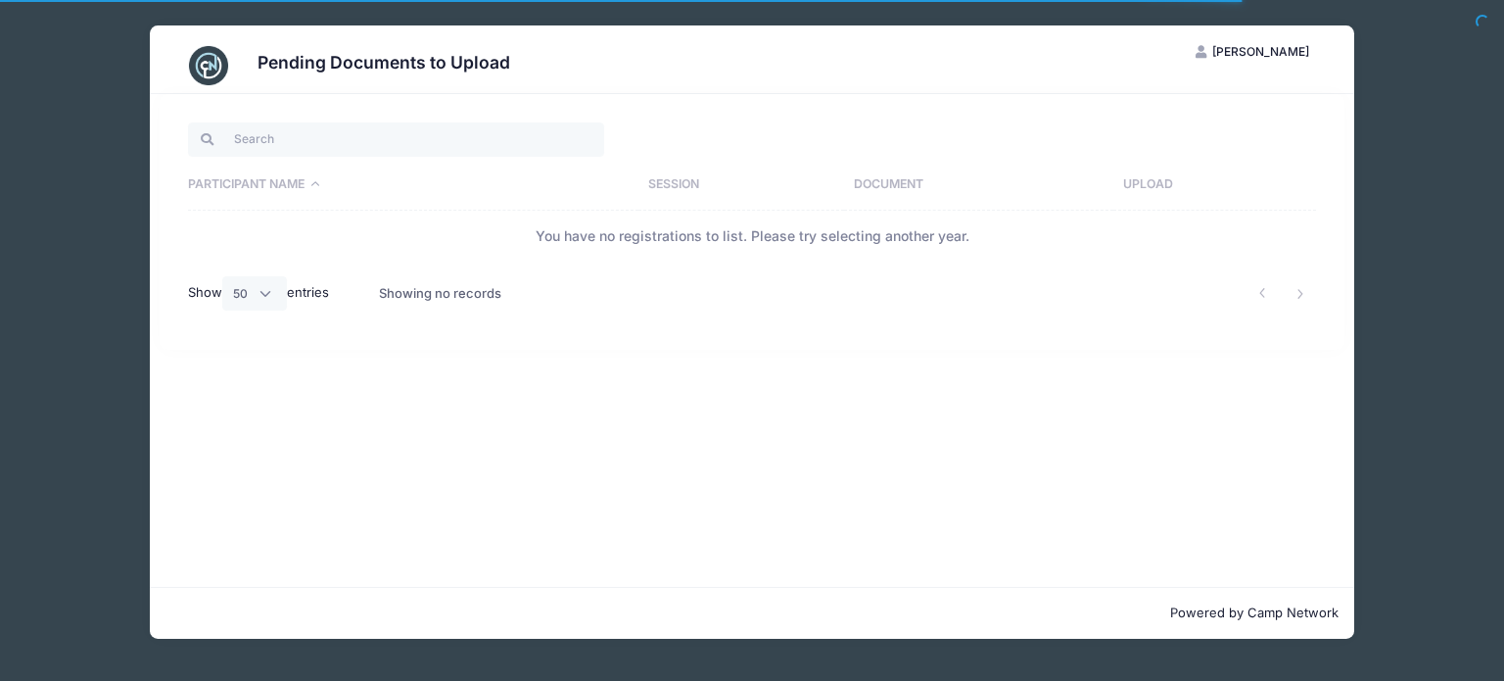
click at [133, 257] on div "Pending Documents to Upload CH [PERSON_NAME] My Account Logout Participant Name…" at bounding box center [752, 332] width 1446 height 664
click at [1410, 148] on div "Pending Documents to Upload CH [PERSON_NAME] My Account Logout Participant Name…" at bounding box center [752, 332] width 1446 height 664
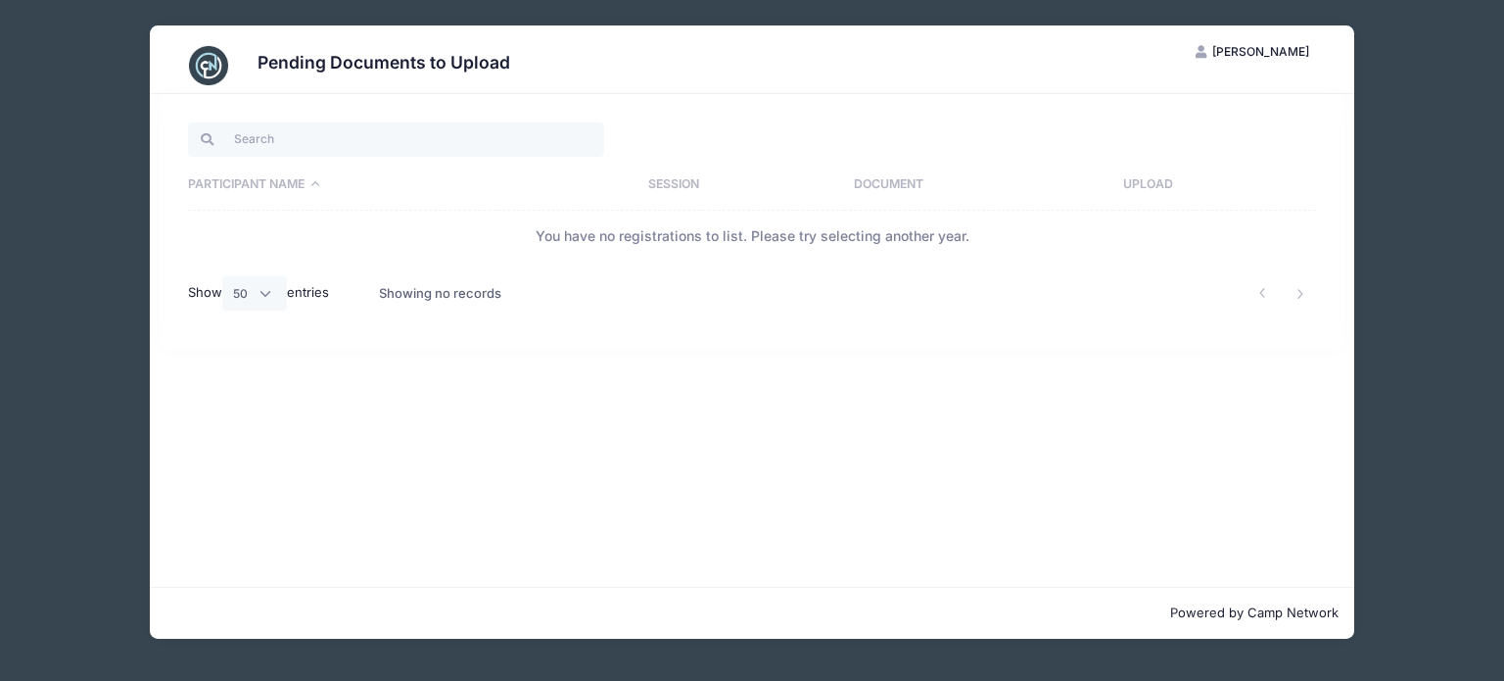
click at [631, 169] on th "Participant Name" at bounding box center [413, 185] width 451 height 51
click at [656, 179] on th "Session" at bounding box center [742, 185] width 206 height 51
click at [898, 180] on th "Document" at bounding box center [978, 185] width 269 height 51
click at [1114, 164] on th "Document" at bounding box center [951, 185] width 323 height 51
click at [1375, 410] on div "Pending Documents to Upload CH Camisha Hughbanks My Account Logout Participant …" at bounding box center [752, 332] width 1446 height 664
